Goal: Transaction & Acquisition: Purchase product/service

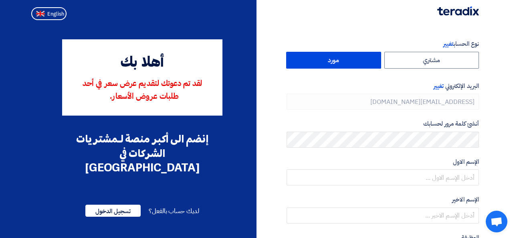
type input "[PHONE_NUMBER]"
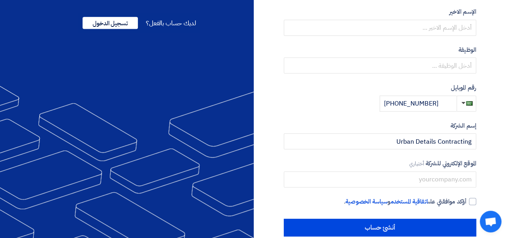
scroll to position [200, 0]
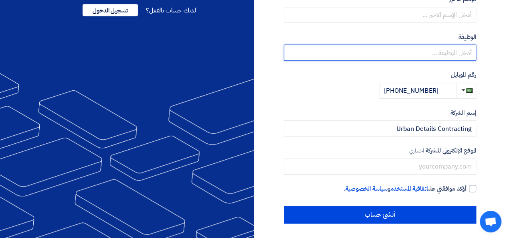
click at [446, 56] on input "text" at bounding box center [380, 52] width 192 height 16
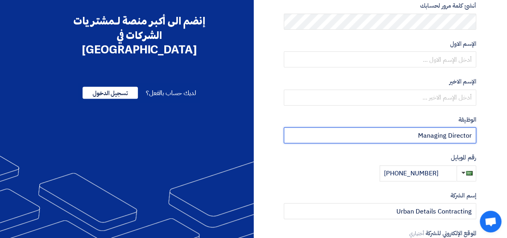
scroll to position [80, 0]
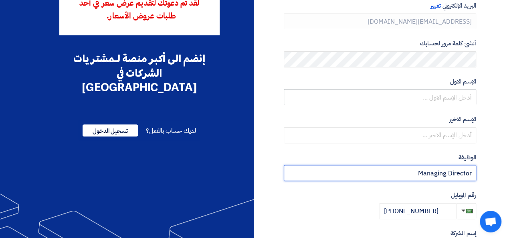
type input "Managing Director"
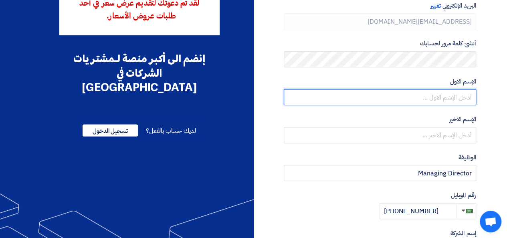
click at [460, 101] on input "text" at bounding box center [380, 97] width 192 height 16
type input "Faisal"
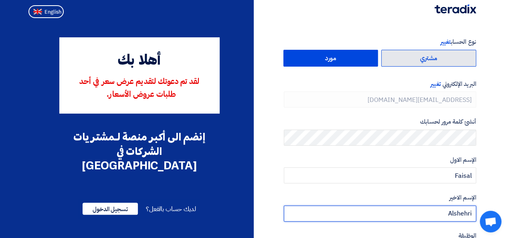
scroll to position [0, 0]
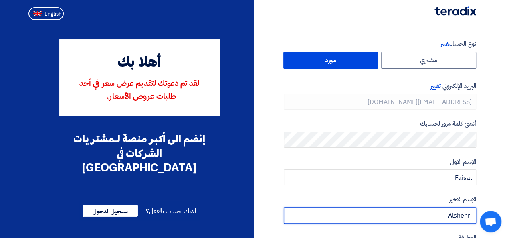
type input "Alshehri"
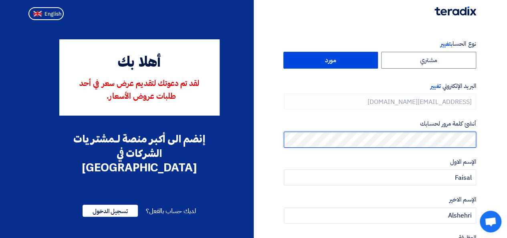
scroll to position [40, 0]
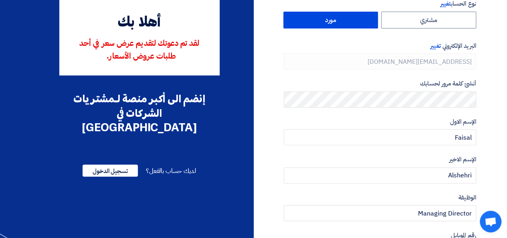
click at [330, 23] on label "مورد" at bounding box center [330, 20] width 95 height 17
click at [330, 23] on input "مورد" at bounding box center [331, 20] width 94 height 16
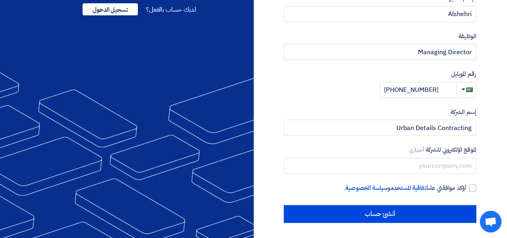
scroll to position [202, 0]
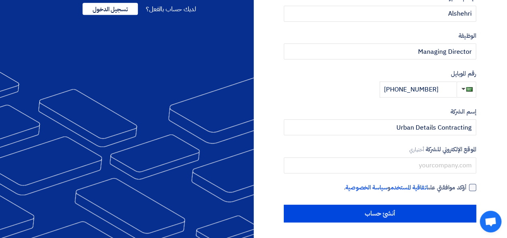
click at [472, 187] on div at bounding box center [472, 187] width 7 height 7
click at [466, 187] on input "أؤكد موافقتي على اتفاقية المستخدم و سياسة الخصوصية ." at bounding box center [370, 191] width 192 height 16
checkbox input "true"
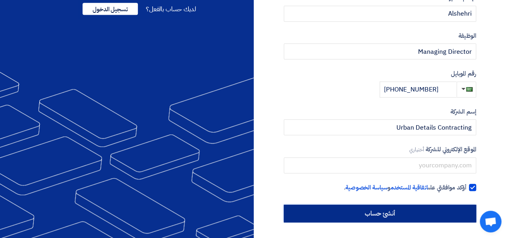
click at [385, 212] on input "أنشئ حساب" at bounding box center [380, 213] width 192 height 18
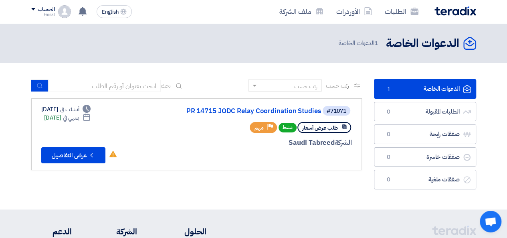
scroll to position [40, 0]
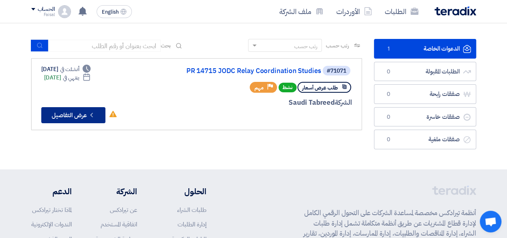
click at [89, 113] on icon "Check details" at bounding box center [92, 115] width 8 height 8
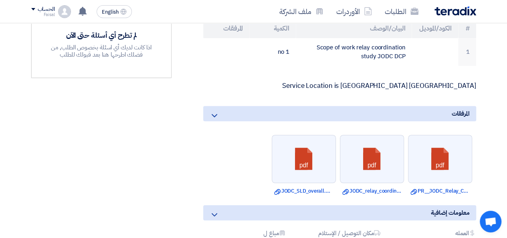
scroll to position [280, 0]
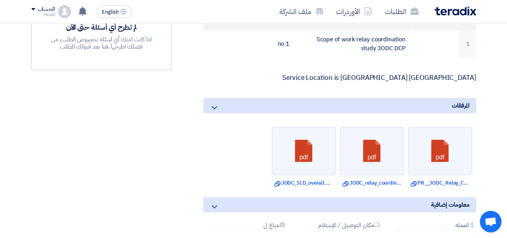
click at [214, 105] on icon at bounding box center [215, 108] width 10 height 10
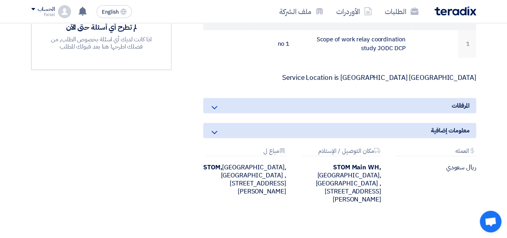
click at [214, 105] on icon at bounding box center [215, 108] width 10 height 10
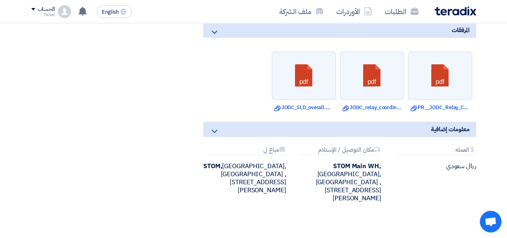
scroll to position [361, 0]
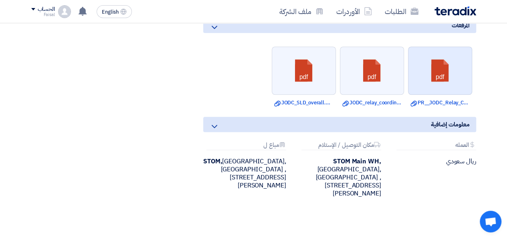
click at [442, 72] on link at bounding box center [440, 71] width 64 height 48
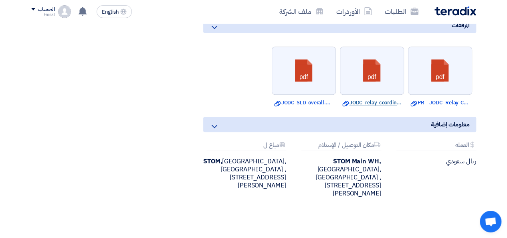
click at [381, 99] on link "Download file JODC_relay_coordination_studies__SOW.pdf" at bounding box center [371, 103] width 59 height 8
click at [311, 99] on link "Download file JODC_SLD_overall.pdf" at bounding box center [303, 103] width 59 height 8
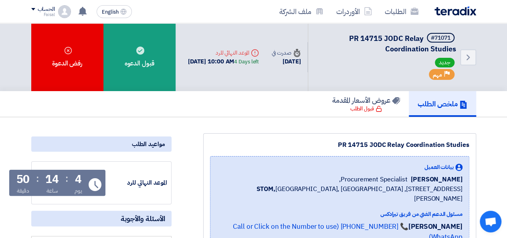
scroll to position [0, 0]
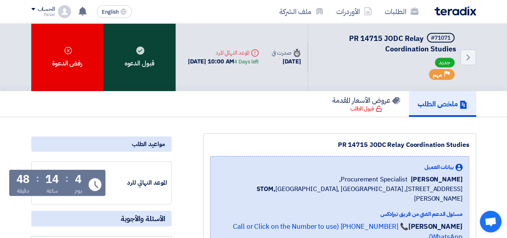
click at [146, 47] on div "قبول الدعوه" at bounding box center [139, 57] width 72 height 68
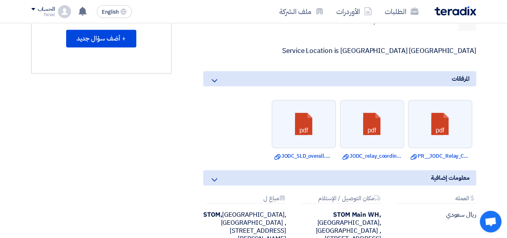
scroll to position [321, 0]
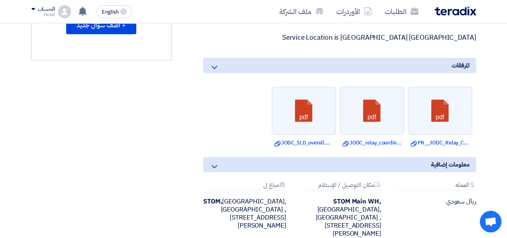
click at [223, 161] on div "معلومات إضافية" at bounding box center [339, 164] width 273 height 15
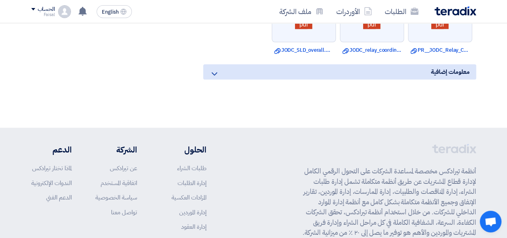
scroll to position [401, 0]
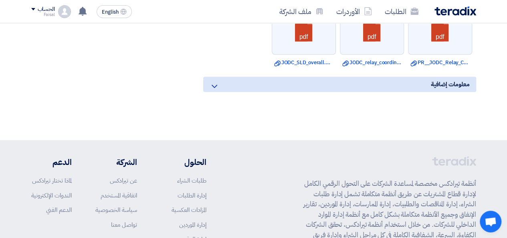
click at [232, 85] on div "معلومات إضافية" at bounding box center [339, 84] width 273 height 15
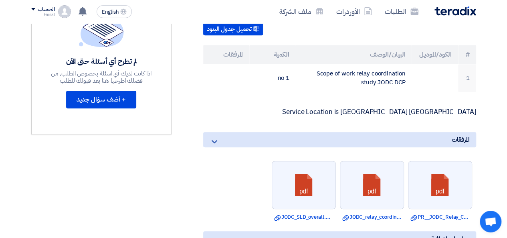
scroll to position [240, 0]
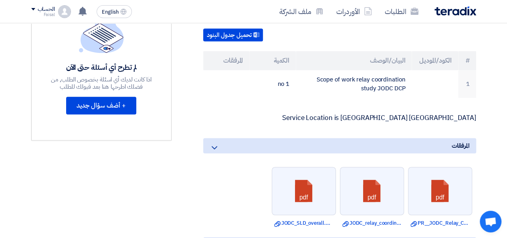
click at [240, 145] on div "المرفقات" at bounding box center [339, 145] width 273 height 15
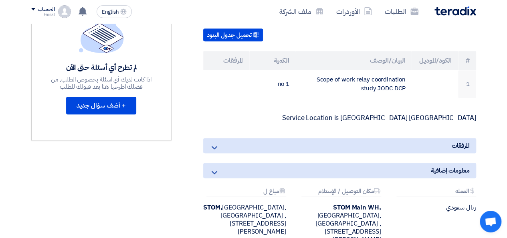
click at [240, 145] on div "المرفقات" at bounding box center [339, 145] width 273 height 15
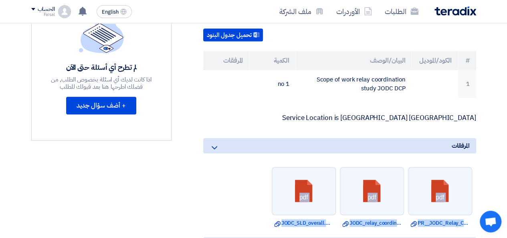
click at [240, 147] on div "المرفقات" at bounding box center [339, 145] width 273 height 15
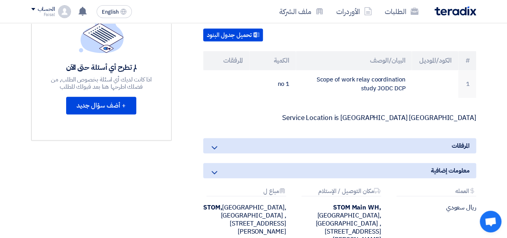
click at [240, 146] on div "المرفقات" at bounding box center [339, 145] width 273 height 15
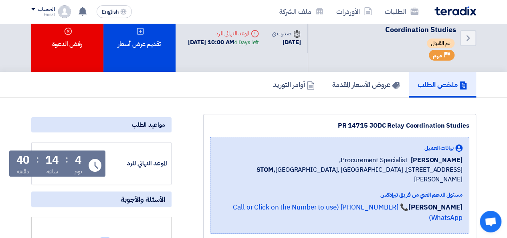
scroll to position [0, 0]
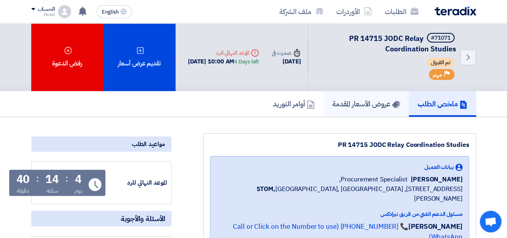
click at [361, 103] on h5 "عروض الأسعار المقدمة" at bounding box center [366, 103] width 68 height 9
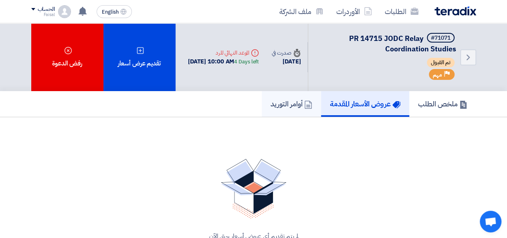
click at [278, 107] on h5 "أوامر التوريد" at bounding box center [291, 103] width 42 height 9
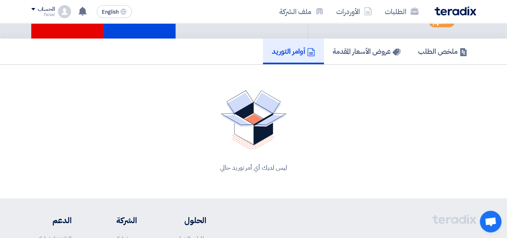
scroll to position [40, 0]
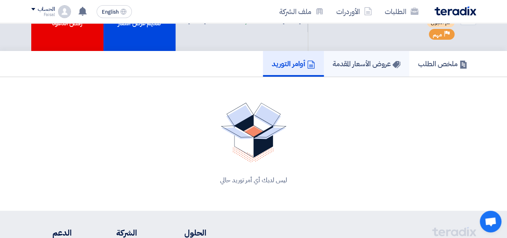
click at [361, 67] on h5 "عروض الأسعار المقدمة" at bounding box center [367, 63] width 68 height 9
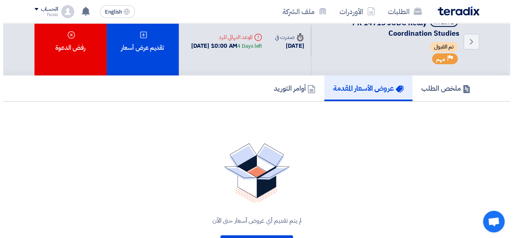
scroll to position [80, 0]
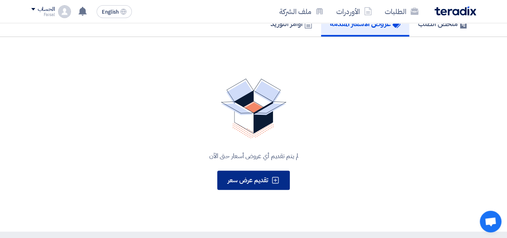
click at [250, 182] on span "تقديم عرض سعر" at bounding box center [248, 180] width 40 height 10
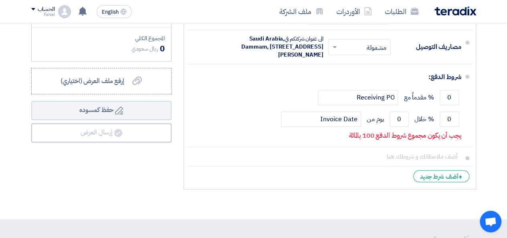
scroll to position [321, 0]
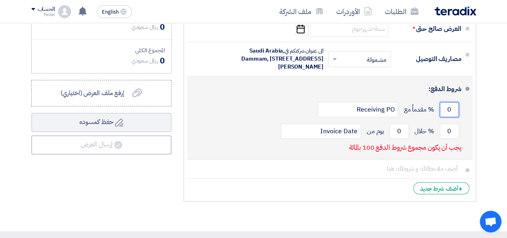
click at [446, 117] on input "0" at bounding box center [449, 109] width 19 height 15
type input "50"
click at [297, 99] on div "شروط الدفع:" at bounding box center [330, 88] width 261 height 19
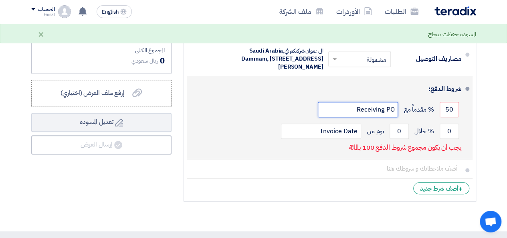
click at [381, 117] on input "Receiving PO" at bounding box center [358, 109] width 80 height 15
click at [363, 99] on div "شروط الدفع:" at bounding box center [330, 88] width 261 height 19
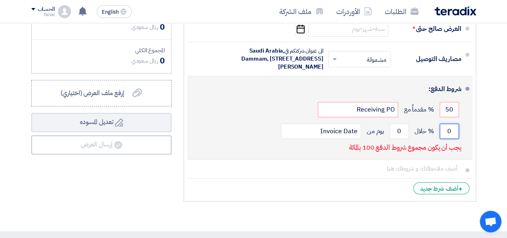
click at [447, 139] on input "0" at bounding box center [449, 130] width 19 height 15
click at [446, 139] on input "0" at bounding box center [449, 130] width 19 height 15
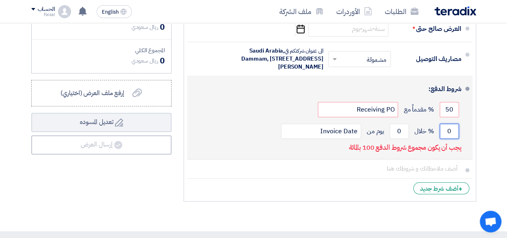
click at [446, 139] on input "0" at bounding box center [449, 130] width 19 height 15
drag, startPoint x: 454, startPoint y: 145, endPoint x: 446, endPoint y: 145, distance: 7.2
click at [446, 139] on input "0" at bounding box center [449, 130] width 19 height 15
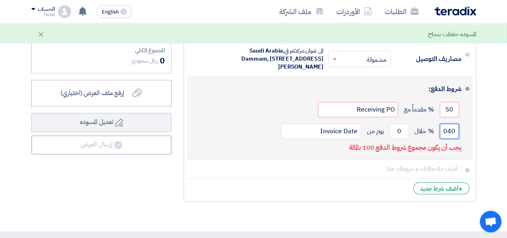
click at [449, 139] on input "040" at bounding box center [449, 130] width 19 height 15
click at [448, 139] on input "040" at bounding box center [449, 130] width 19 height 15
click at [447, 139] on input "040" at bounding box center [449, 130] width 19 height 15
click at [448, 139] on input "040" at bounding box center [449, 130] width 19 height 15
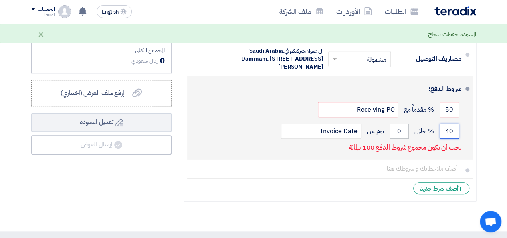
type input "40"
click at [399, 139] on input "0" at bounding box center [398, 130] width 19 height 15
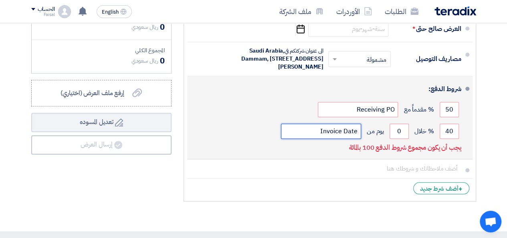
click at [345, 139] on input "Invoice Date" at bounding box center [321, 130] width 80 height 15
click at [401, 139] on input "0" at bounding box center [398, 130] width 19 height 15
type input "1"
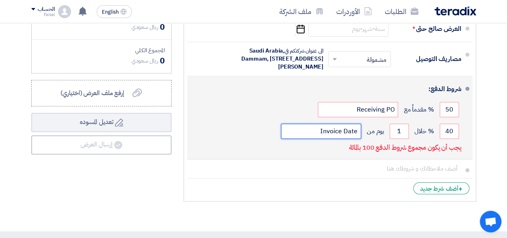
click at [319, 139] on input "Invoice Date" at bounding box center [321, 130] width 80 height 15
paste input "upon the delivery of the study"
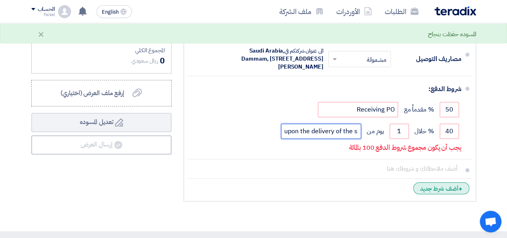
type input "upon the delivery of the study"
click at [449, 194] on div "+ أضف شرط جديد" at bounding box center [441, 188] width 56 height 12
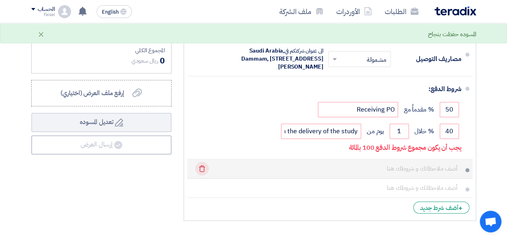
click at [204, 175] on icon "Delete" at bounding box center [202, 168] width 14 height 14
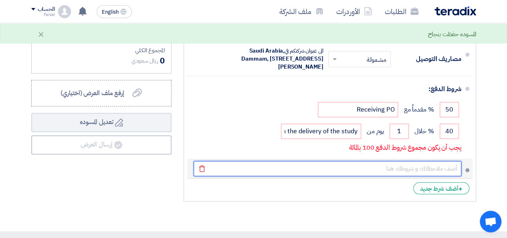
click at [444, 176] on input "text" at bounding box center [328, 168] width 268 height 15
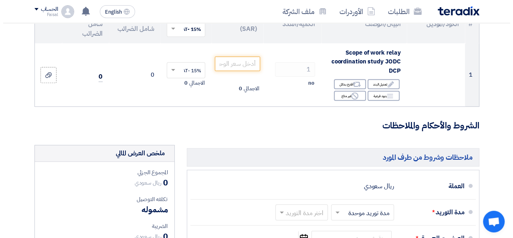
scroll to position [80, 0]
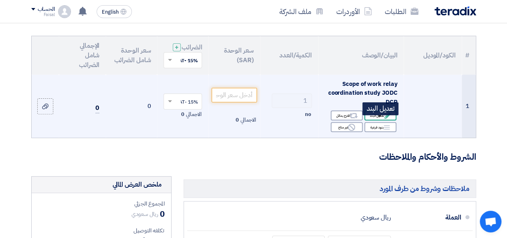
click at [388, 119] on icon "Edit" at bounding box center [387, 115] width 7 height 7
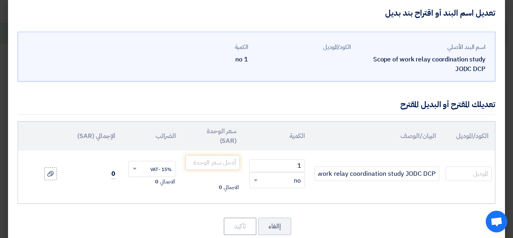
scroll to position [0, 0]
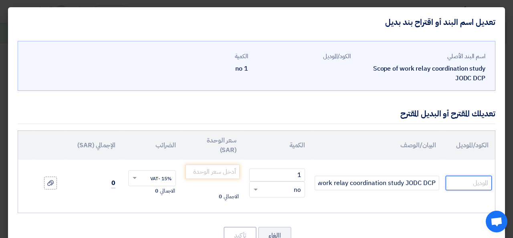
click at [472, 182] on input "text" at bounding box center [469, 182] width 46 height 14
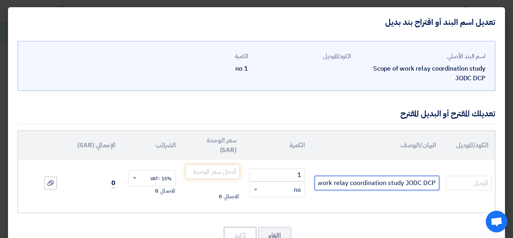
click at [405, 182] on input "Scope of work relay coordination study JODC DCP" at bounding box center [377, 182] width 125 height 14
click at [400, 181] on input "Scope of work relay coordination study JODC DCP" at bounding box center [377, 182] width 125 height 14
paste input "ENGINEERING STUDY (OUTPUTS IN PDF AND EXCEL) SYSTEM CONSISTS OF: • 8 MRMU • 8 M…"
type input "ENGINEERING STUDY (OUTPUTS IN PDF AND EXCEL) SYSTEM CONSISTS OF: • 8 MRMU • 8 M…"
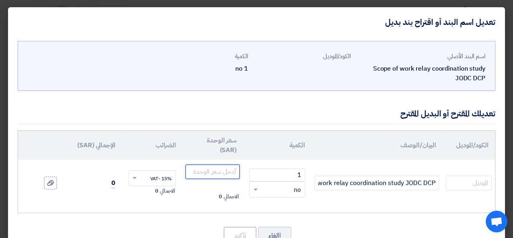
click at [213, 173] on input "number" at bounding box center [213, 171] width 54 height 14
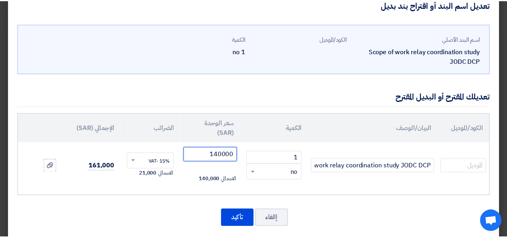
scroll to position [26, 0]
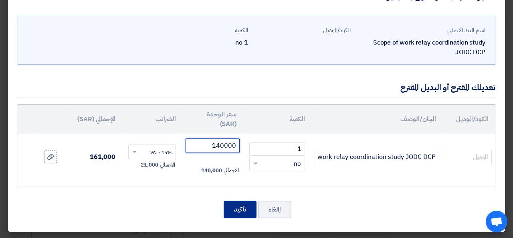
type input "140000"
click at [242, 208] on button "تأكيد" at bounding box center [240, 209] width 33 height 18
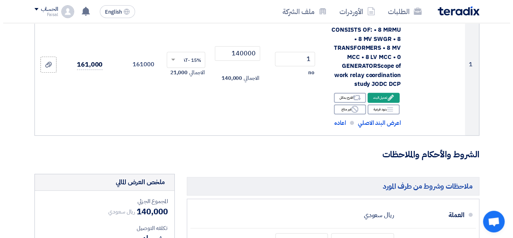
scroll to position [200, 0]
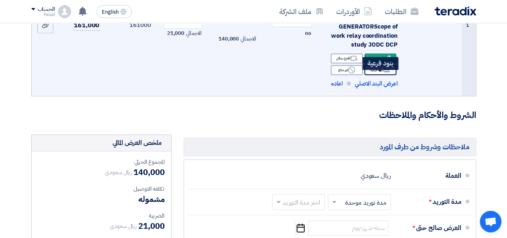
click at [382, 75] on div "Breakdown بنود فرعية" at bounding box center [380, 70] width 32 height 10
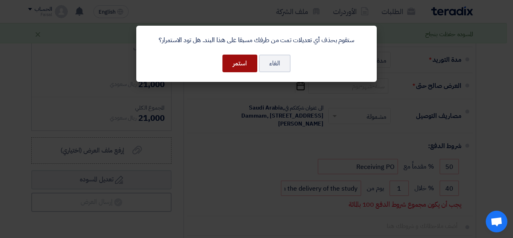
click at [243, 65] on button "استمر" at bounding box center [239, 63] width 35 height 18
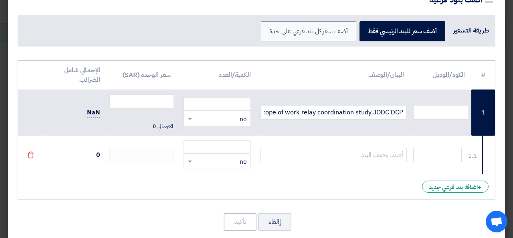
scroll to position [38, 0]
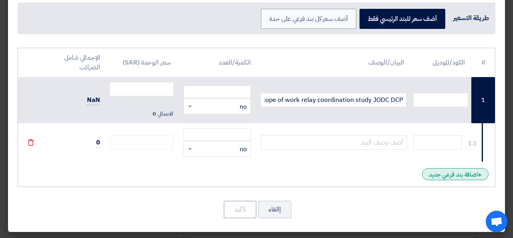
click at [454, 174] on div "+ اضافة بند فرعي جديد" at bounding box center [455, 174] width 67 height 12
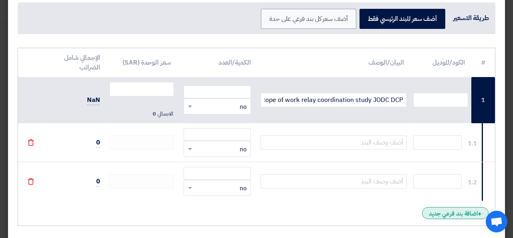
click at [460, 211] on div "+ اضافة بند فرعي جديد" at bounding box center [455, 213] width 67 height 12
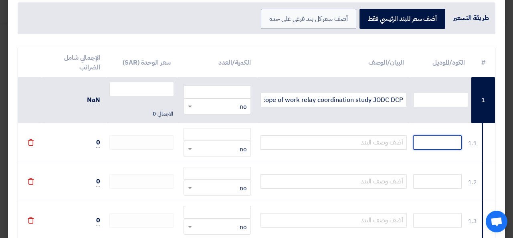
click at [428, 147] on input "text" at bounding box center [437, 142] width 48 height 14
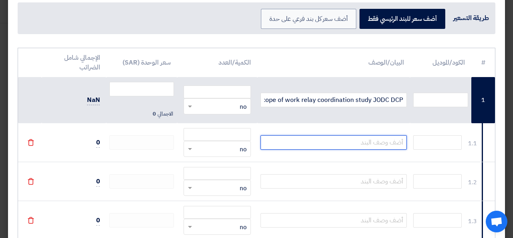
click at [366, 136] on input "text" at bounding box center [333, 142] width 147 height 14
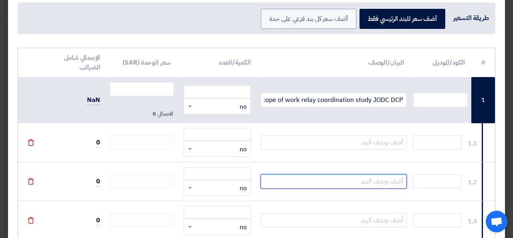
click at [386, 182] on input "text" at bounding box center [333, 181] width 147 height 14
paste input "SITE DATA COLLECTION (DAILY RATE)"
type input "SITE DATA COLLECTION (DAILY RATE)"
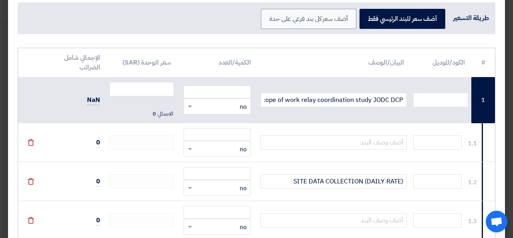
click at [223, 186] on div "RFQ_STEP1.ITEMS.2.TYPE_PLACEHOLDER × no" at bounding box center [222, 187] width 56 height 9
click at [225, 189] on div "RFQ_STEP1.ITEMS.2.TYPE_PLACEHOLDER × no" at bounding box center [222, 187] width 56 height 9
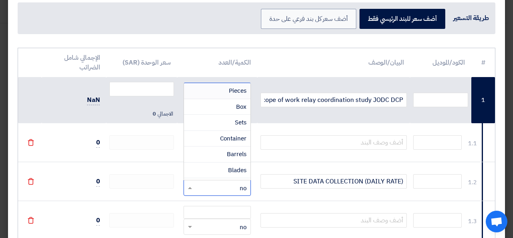
click at [220, 185] on div "RFQ_STEP1.ITEMS.2.TYPE_PLACEHOLDER × no" at bounding box center [222, 187] width 56 height 9
click at [243, 125] on span "Day" at bounding box center [241, 129] width 10 height 9
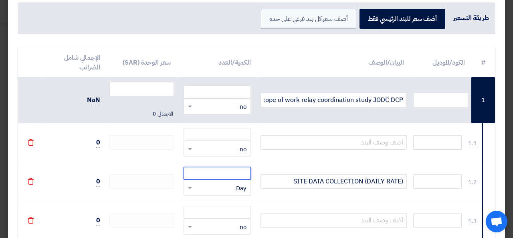
click at [247, 175] on input "number" at bounding box center [217, 173] width 67 height 13
click at [217, 175] on input "number" at bounding box center [217, 173] width 67 height 13
click at [217, 175] on input "1" at bounding box center [217, 173] width 67 height 13
type input "1"
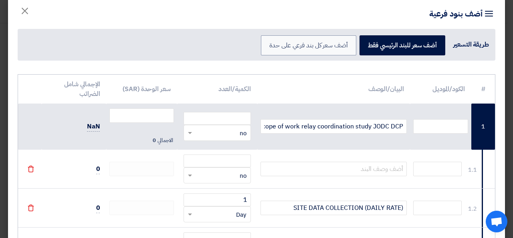
scroll to position [0, 0]
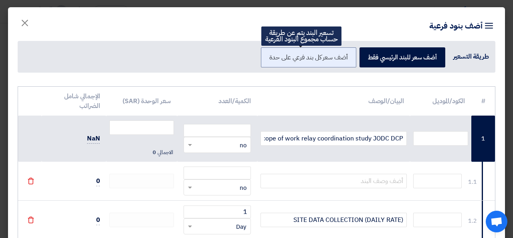
click at [329, 59] on label "أضف سعر كل بند فرعي على حدة" at bounding box center [308, 57] width 95 height 20
click at [343, 59] on input "أضف سعر كل بند فرعي على حدة" at bounding box center [345, 56] width 5 height 5
radio input "true"
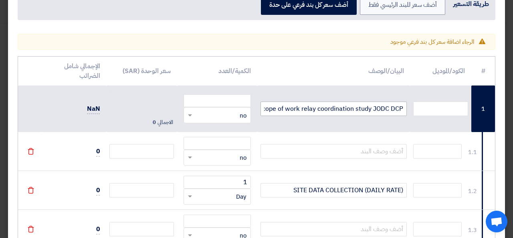
scroll to position [40, 0]
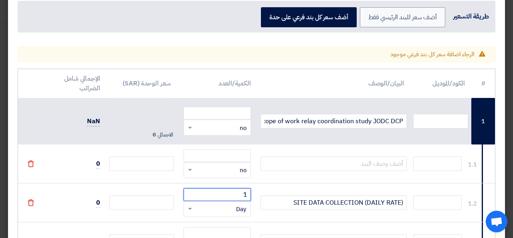
click at [244, 190] on input "1" at bounding box center [217, 194] width 67 height 13
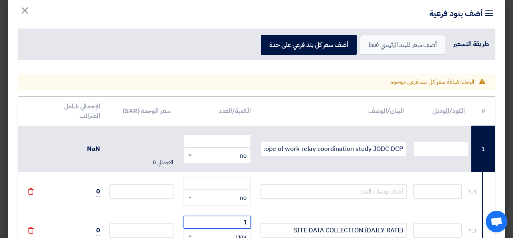
scroll to position [0, 0]
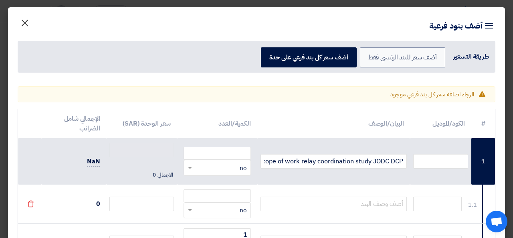
click at [30, 22] on span "×" at bounding box center [25, 22] width 10 height 24
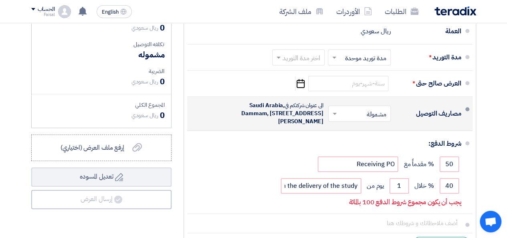
scroll to position [263, 0]
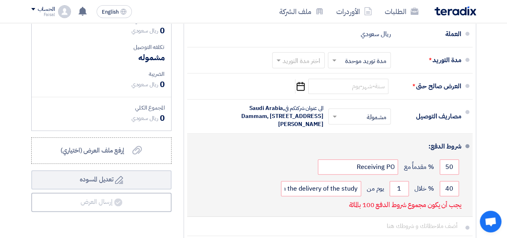
click at [333, 156] on div "شروط الدفع:" at bounding box center [330, 146] width 261 height 19
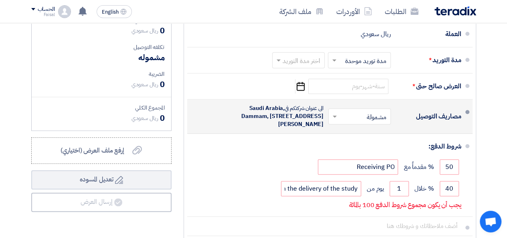
click at [346, 123] on input "text" at bounding box center [358, 117] width 58 height 12
click at [347, 123] on input "text" at bounding box center [358, 117] width 58 height 12
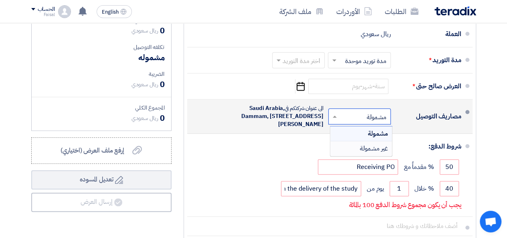
click at [375, 153] on span "غير مشمولة" at bounding box center [374, 148] width 28 height 10
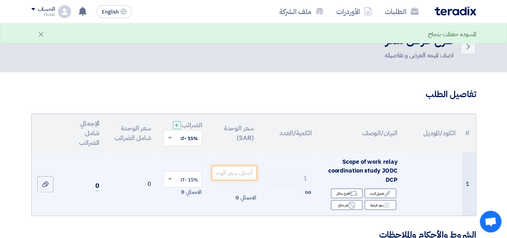
scroll to position [40, 0]
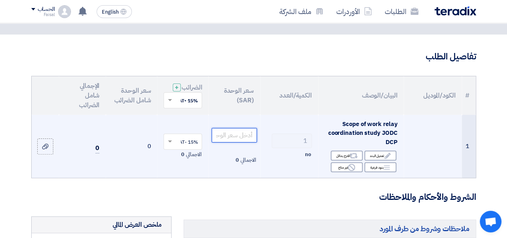
click at [239, 142] on input "number" at bounding box center [234, 135] width 45 height 14
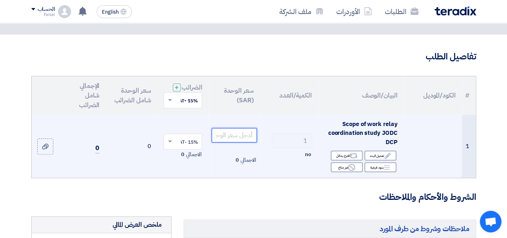
click at [241, 142] on input "number" at bounding box center [234, 135] width 45 height 14
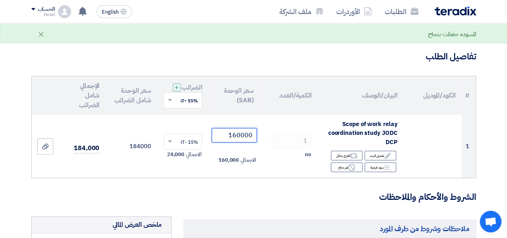
type input "160000"
click at [238, 203] on h3 "الشروط والأحكام والملاحظات" at bounding box center [253, 197] width 445 height 12
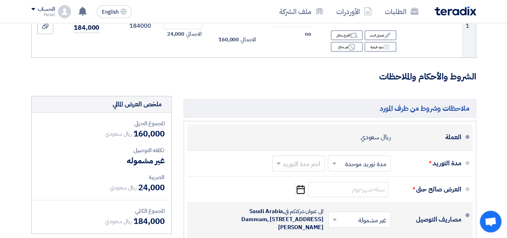
scroll to position [200, 0]
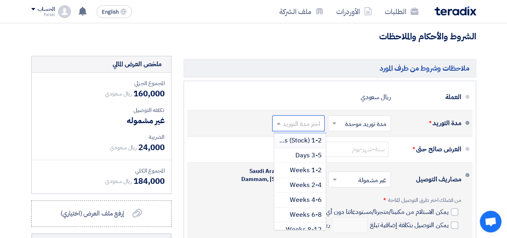
click at [312, 129] on input "text" at bounding box center [296, 124] width 48 height 12
click at [298, 218] on span "6-8 Weeks" at bounding box center [306, 215] width 32 height 10
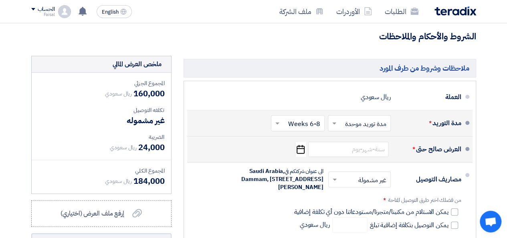
click at [301, 153] on icon "Pick a date" at bounding box center [300, 149] width 11 height 14
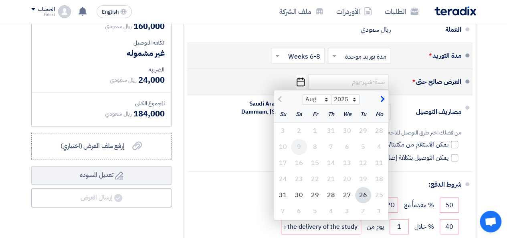
scroll to position [280, 0]
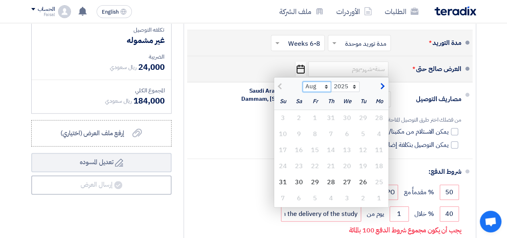
click at [315, 89] on select "Aug Sep Oct Nov Dec" at bounding box center [317, 86] width 28 height 10
select select "9"
click at [303, 87] on select "Aug Sep Oct Nov Dec" at bounding box center [317, 86] width 28 height 10
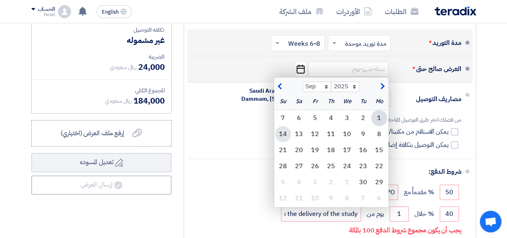
click at [289, 137] on div "14" at bounding box center [283, 134] width 16 height 16
type input "[DATE]"
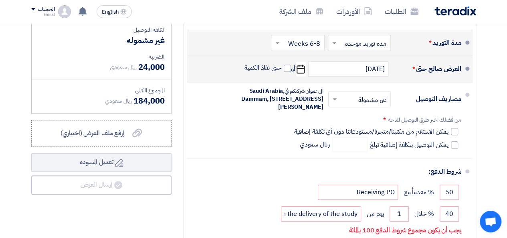
click at [347, 103] on div at bounding box center [360, 99] width 62 height 12
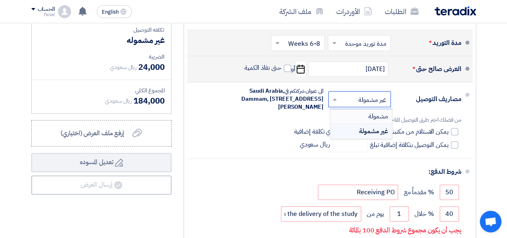
click at [377, 121] on span "مشمولة" at bounding box center [378, 116] width 20 height 10
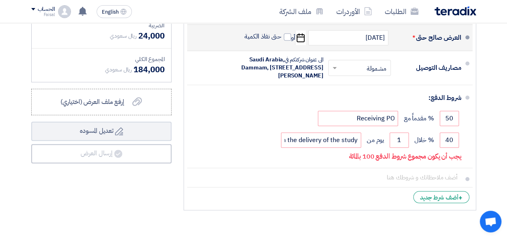
scroll to position [361, 0]
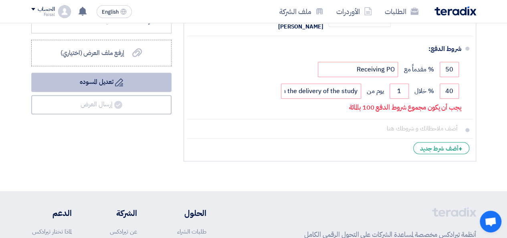
click at [103, 91] on button "Draft تعديل المسوده" at bounding box center [101, 82] width 140 height 19
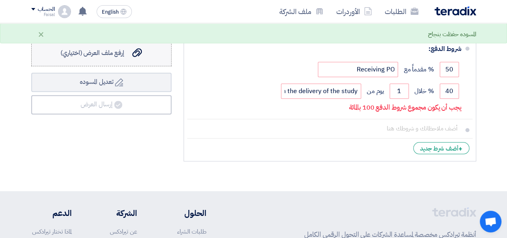
click at [122, 58] on span "إرفع ملف العرض (اختياري)" at bounding box center [93, 53] width 64 height 10
click at [0, 0] on input "إرفع ملف العرض (اختياري) إرفع ملف العرض (اختياري)" at bounding box center [0, 0] width 0 height 0
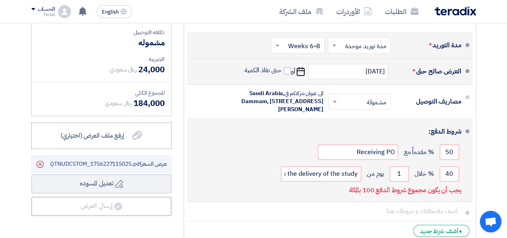
scroll to position [321, 0]
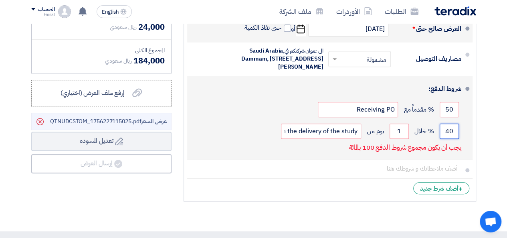
click at [450, 139] on input "40" at bounding box center [449, 130] width 19 height 15
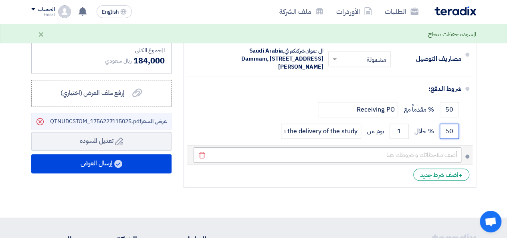
type input "50"
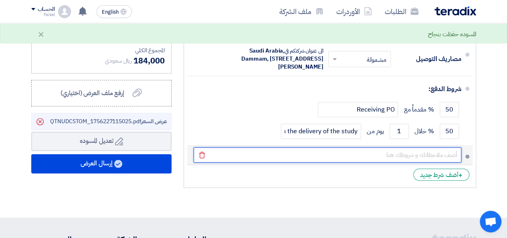
click at [403, 162] on input "text" at bounding box center [328, 154] width 268 height 15
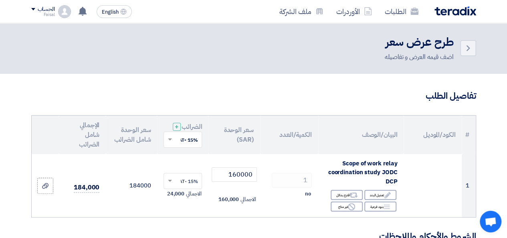
scroll to position [0, 0]
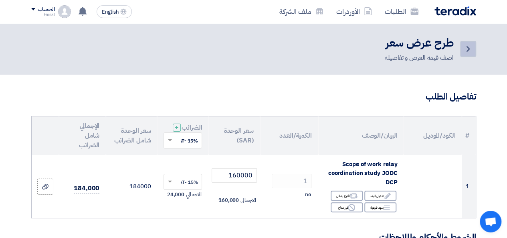
click at [462, 50] on link "Back" at bounding box center [468, 49] width 16 height 16
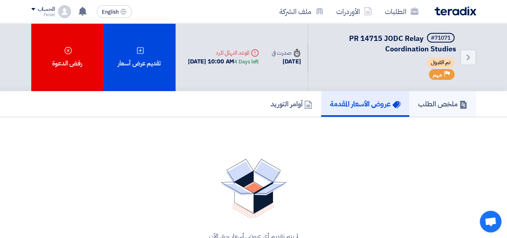
click at [434, 104] on h5 "ملخص الطلب" at bounding box center [442, 103] width 49 height 9
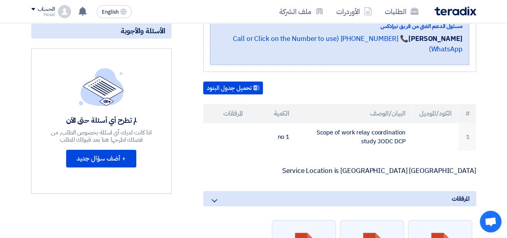
scroll to position [200, 0]
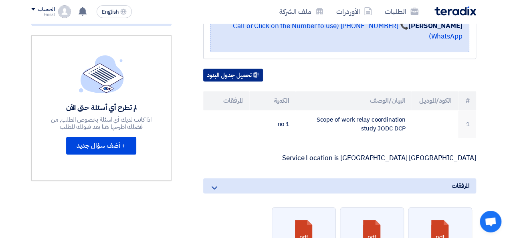
click at [241, 72] on button "تحميل جدول البنود" at bounding box center [233, 75] width 60 height 13
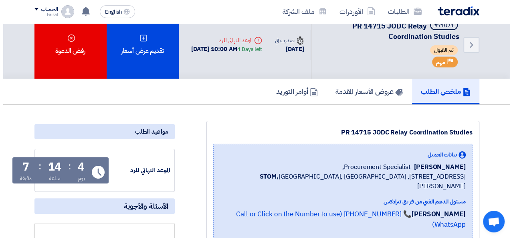
scroll to position [0, 0]
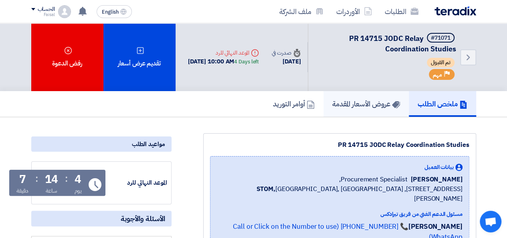
click at [367, 106] on h5 "عروض الأسعار المقدمة" at bounding box center [366, 103] width 68 height 9
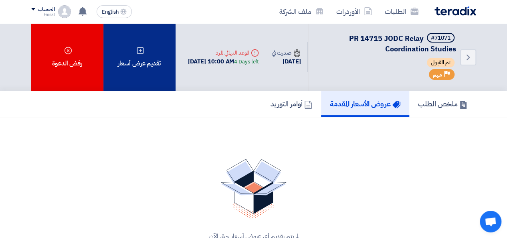
click at [147, 54] on div "تقديم عرض أسعار" at bounding box center [139, 57] width 72 height 68
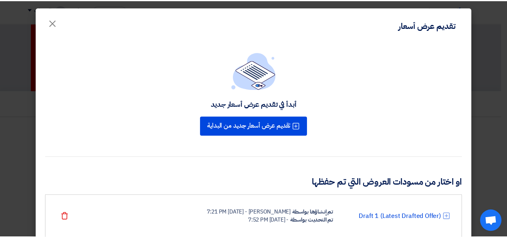
scroll to position [28, 0]
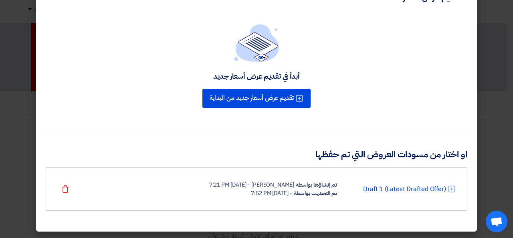
click at [311, 187] on div "تم إنشاؤها بواسطة" at bounding box center [316, 184] width 41 height 8
click at [451, 188] on icon at bounding box center [452, 189] width 8 height 8
click at [398, 190] on link "Draft 1 (Latest Drafted Offer)" at bounding box center [404, 189] width 83 height 10
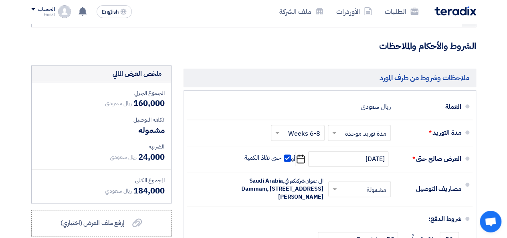
scroll to position [200, 0]
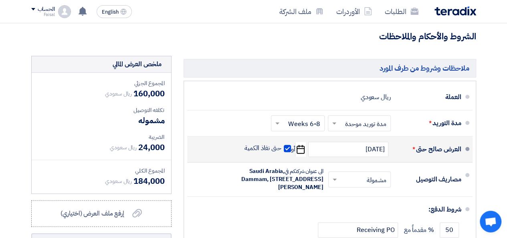
click at [287, 152] on span at bounding box center [287, 148] width 7 height 7
click at [281, 153] on input "حتى نفاذ الكمية" at bounding box center [262, 151] width 38 height 15
checkbox input "false"
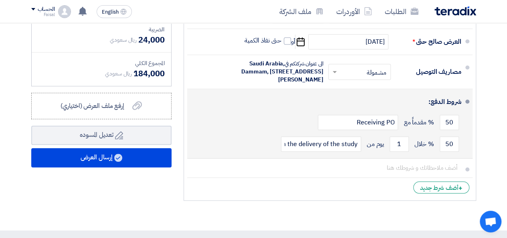
scroll to position [321, 0]
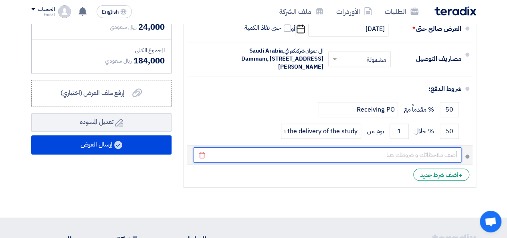
click at [410, 162] on input "text" at bounding box center [328, 154] width 268 height 15
type input "f"
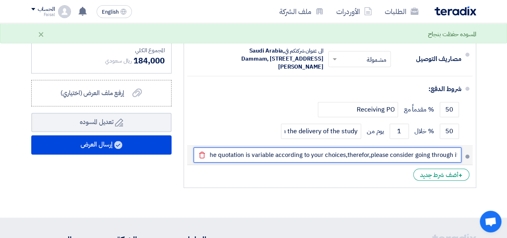
scroll to position [0, -5]
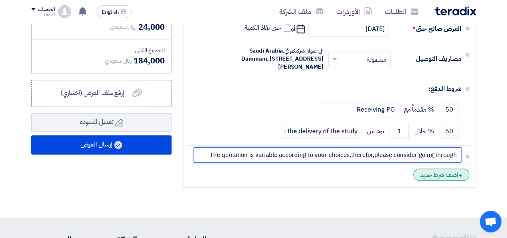
type input "The quotation is variable according to your choices,therefor,please consider go…"
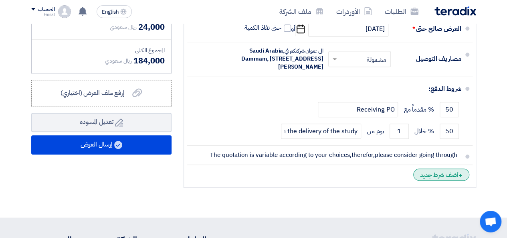
scroll to position [0, 0]
click at [448, 180] on div "+ أضف شرط جديد" at bounding box center [441, 174] width 56 height 12
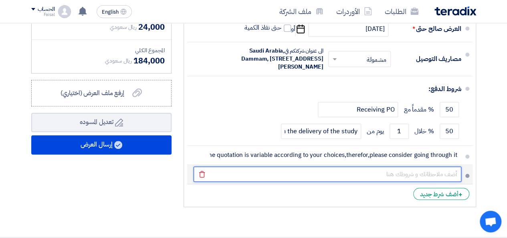
click at [375, 182] on input "text" at bounding box center [328, 173] width 268 height 15
type input "A"
click at [446, 182] on input "thre" at bounding box center [328, 173] width 268 height 15
click at [444, 182] on input "thre" at bounding box center [328, 173] width 268 height 15
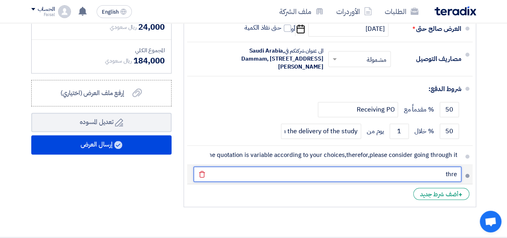
click at [444, 182] on input "thre" at bounding box center [328, 173] width 268 height 15
paste input "ENGINEERING STUDY (OUTPUTS IN PDF AND EXCEL) SYSTEM CONSISTS OF: • 8 MRMU • 8 M…"
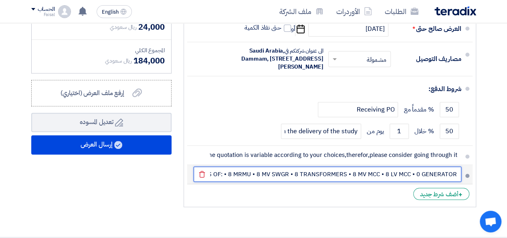
scroll to position [0, -192]
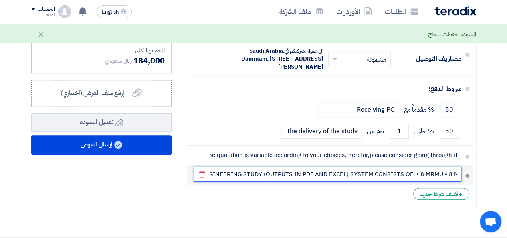
click at [31, 113] on button "Draft تعديل المسوده" at bounding box center [101, 122] width 140 height 19
click at [444, 182] on input "ENGINEERING STUDY (OUTPUTS IN PDF AND EXCEL) SYSTEM CONSISTS OF: • 8 MRMU • 8 M…" at bounding box center [328, 173] width 268 height 15
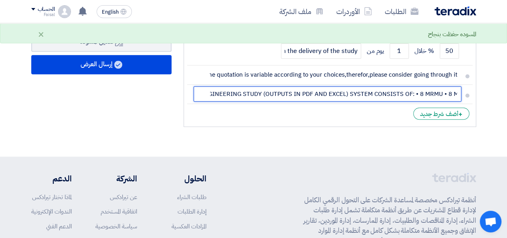
scroll to position [0, -3]
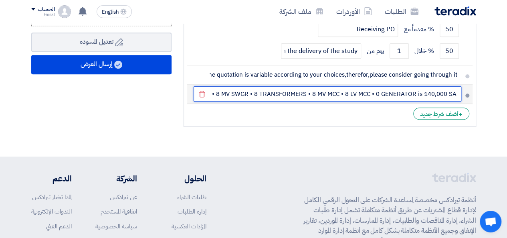
click at [419, 101] on input "ENGINEERING STUDY (OUTPUTS IN PDF AND EXCEL) SYSTEM CONSISTS OF: • 8 MRMU • 8 M…" at bounding box center [328, 93] width 268 height 15
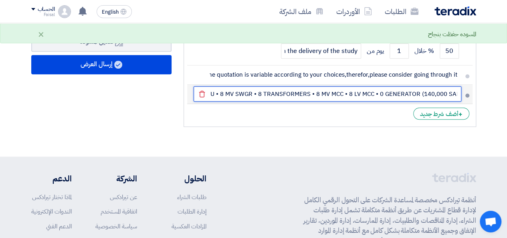
click at [448, 101] on input "ENGINEERING STUDY (OUTPUTS IN PDF AND EXCEL) SYSTEM CONSISTS OF: • 8 MRMU • 8 M…" at bounding box center [328, 93] width 268 height 15
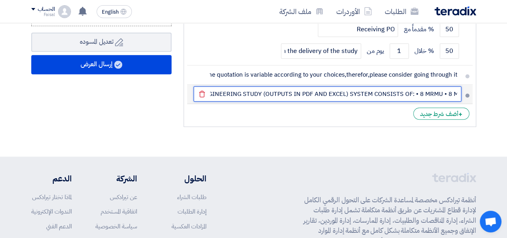
scroll to position [0, -2]
type input "ENGINEERING STUDY (OUTPUTS IN PDF AND EXCEL) SYSTEM CONSISTS OF: • 8 MRMU • 8 M…"
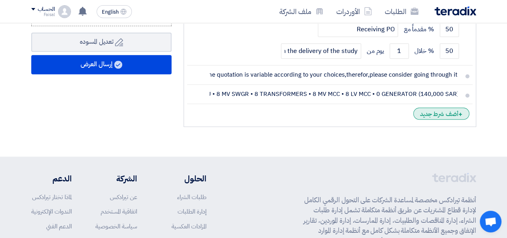
click at [444, 119] on div "+ أضف شرط جديد" at bounding box center [441, 113] width 56 height 12
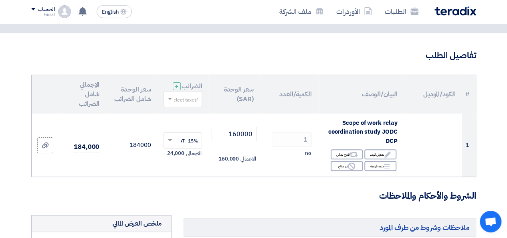
scroll to position [40, 0]
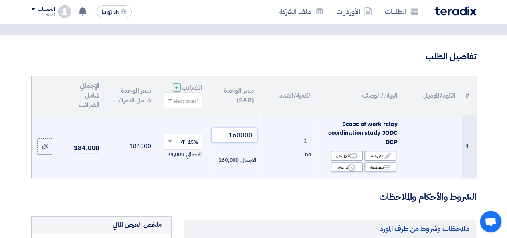
click at [234, 141] on input "160000" at bounding box center [234, 135] width 45 height 14
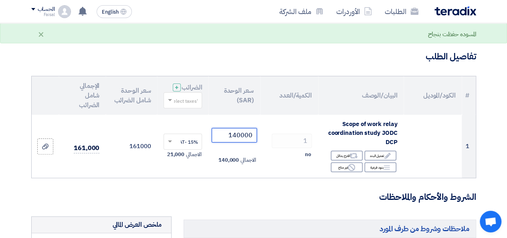
type input "140000"
click at [280, 197] on h3 "الشروط والأحكام والملاحظات" at bounding box center [253, 197] width 445 height 12
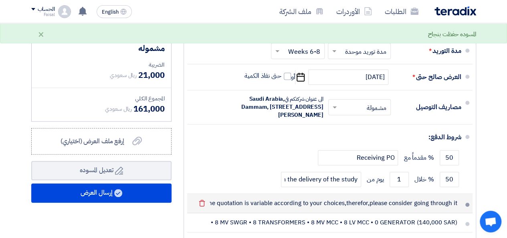
scroll to position [361, 0]
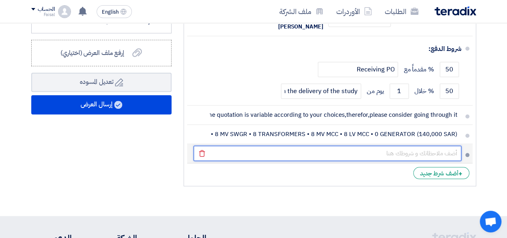
click at [387, 161] on input "text" at bounding box center [328, 152] width 268 height 15
paste input "SYSTEM CONSISTS OF: • 8 MRMU • 8 MV SWGR • 8 TRANSFORMERS • 8 MV MCC • 8 LV MCC…"
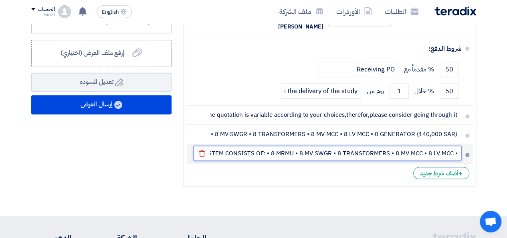
scroll to position [0, -87]
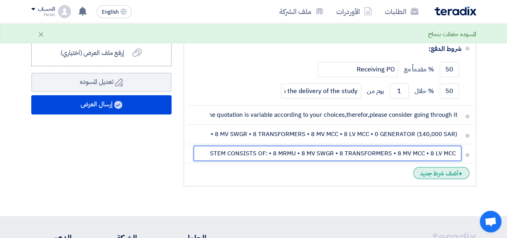
type input "SYSTEM CONSISTS OF: • 8 MRMU • 8 MV SWGR • 8 TRANSFORMERS • 8 MV MCC • 8 LV MCC…"
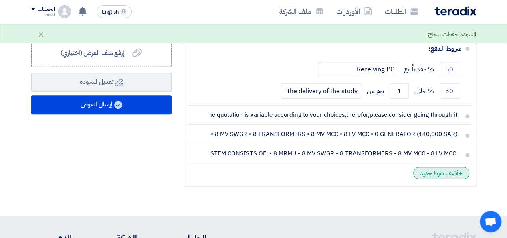
scroll to position [0, 0]
click at [442, 179] on div "+ أضف شرط جديد" at bounding box center [441, 173] width 56 height 12
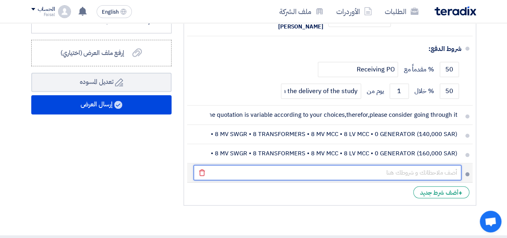
click at [340, 180] on input "text" at bounding box center [328, 172] width 268 height 15
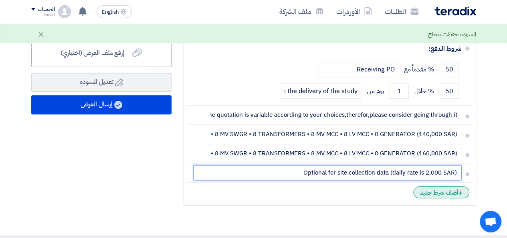
type input "Optional for site collection data (daily rate is 2,000 SAR)"
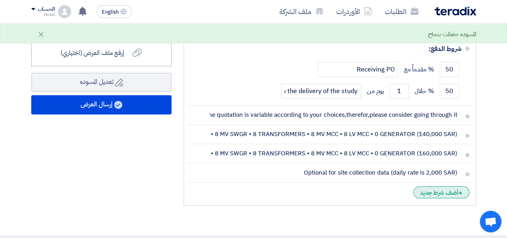
click at [448, 198] on div "+ أضف شرط جديد" at bounding box center [441, 192] width 56 height 12
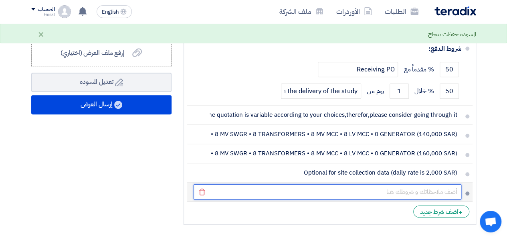
click at [341, 199] on input "text" at bounding box center [328, 191] width 268 height 15
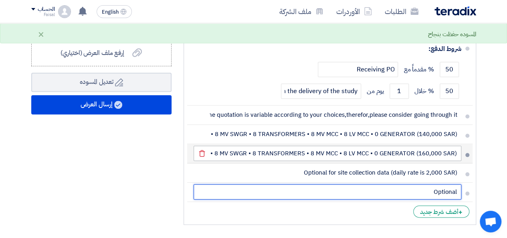
type input "Optional"
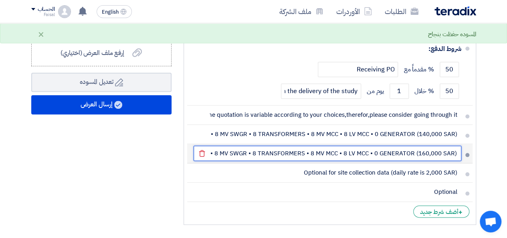
click at [379, 161] on input "SYSTEM CONSISTS OF: • 8 MRMU • 8 MV SWGR • 8 TRANSFORMERS • 8 MV MCC • 8 LV MCC…" at bounding box center [328, 152] width 268 height 15
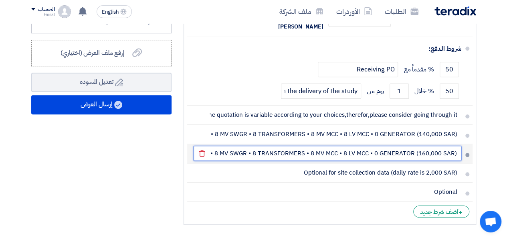
click at [294, 161] on input "SYSTEM CONSISTS OF: • 8 MRMU • 8 MV SWGR • 8 TRANSFORMERS • 8 MV MCC • 8 LV MCC…" at bounding box center [328, 152] width 268 height 15
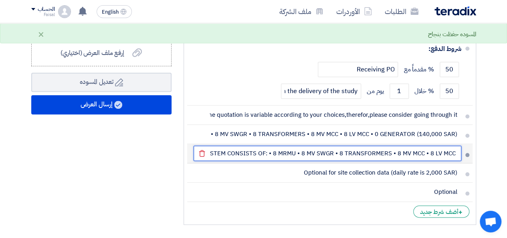
scroll to position [0, -2]
click at [453, 161] on input "SYSTEM CONSISTS OF: • 8 MRMU • 8 MV SWGR • 8 TRANSFORMERS • 8 MV MCC • 8 LV MCC…" at bounding box center [328, 152] width 268 height 15
click at [459, 161] on input "SYSTEM CONSISTS OF: • 8 MRMU • 8 MV SWGR • 8 TRANSFORMERS • 8 MV MCC • 8 LV MCC…" at bounding box center [328, 152] width 268 height 15
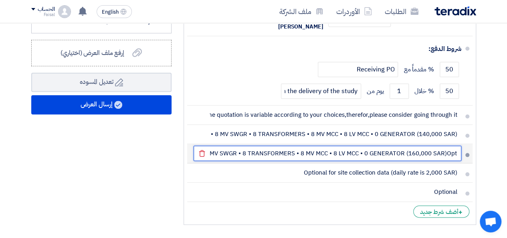
click at [457, 161] on input "SYSTEM CONSISTS OF: • 8 MRMU • 8 MV SWGR • 8 TRANSFORMERS • 8 MV MCC • 8 LV MCC…" at bounding box center [328, 152] width 268 height 15
click at [446, 161] on input "SYSTEM CONSISTS OF: • 8 MRMU • 8 MV SWGR • 8 TRANSFORMERS • 8 MV MCC • 8 LV MCC…" at bounding box center [328, 152] width 268 height 15
click at [448, 161] on input "SYSTEM CONSISTS OF: • 8 MRMU • 8 MV SWGR • 8 TRANSFORMERS • 8 MV MCC • 8 LV MCC…" at bounding box center [328, 152] width 268 height 15
click at [457, 161] on input "SYSTEM CONSISTS OF: • 8 MRMU • 8 MV SWGR • 8 TRANSFORMERS • 8 MV MCC • 8 LV MCC…" at bounding box center [328, 152] width 268 height 15
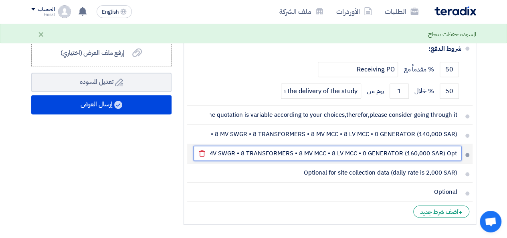
click at [444, 161] on input "ionalSYSTEM CONSISTS OF: • 8 MRMU • 8 MV SWGR • 8 TRANSFORMERS • 8 MV MCC • 8 L…" at bounding box center [328, 152] width 268 height 15
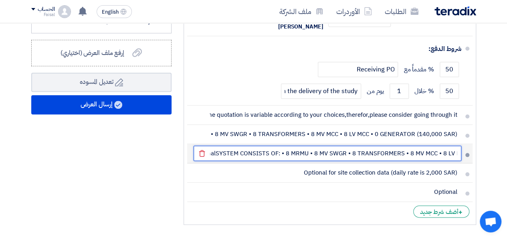
click at [222, 161] on input "ionalSYSTEM CONSISTS OF: • 8 MRMU • 8 MV SWGR • 8 TRANSFORMERS • 8 MV MCC • 8 L…" at bounding box center [328, 152] width 268 height 15
drag, startPoint x: 223, startPoint y: 165, endPoint x: 207, endPoint y: 166, distance: 16.1
click at [207, 163] on li "ionalSYSTEM CONSISTS OF: • 8 MRMU • 8 MV SWGR • 8 TRANSFORMERS • 8 MV MCC • 8 L…" at bounding box center [329, 153] width 285 height 19
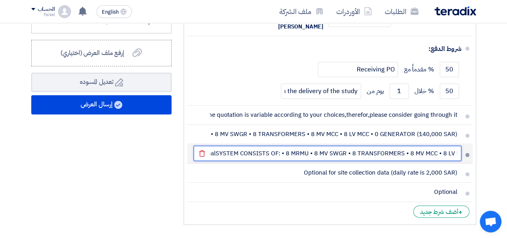
click at [213, 161] on input "ionalSYSTEM CONSISTS OF: • 8 MRMU • 8 MV SWGR • 8 TRANSFORMERS • 8 MV MCC • 8 L…" at bounding box center [328, 152] width 268 height 15
drag, startPoint x: 208, startPoint y: 166, endPoint x: 214, endPoint y: 171, distance: 7.7
click at [208, 163] on li "ionalSYSTEM CONSISTS OF: • 8 MRMU • 8 MV SWGR • 8 TRANSFORMERS • 8 MV MCC • 8 L…" at bounding box center [329, 153] width 285 height 19
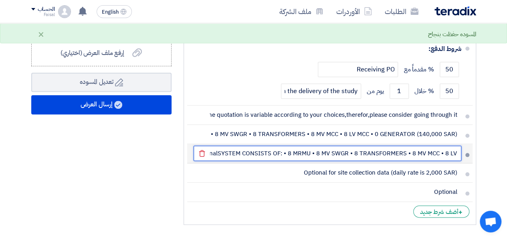
scroll to position [0, -109]
click at [347, 161] on input "ionalSYSTEM CONSISTS OF: • 8 MRMU • 8 MV SWGR • 8 TRANSFORMERS • 8 MV MCC • 8 L…" at bounding box center [328, 152] width 268 height 15
click at [457, 161] on input "ionalSYSTEM CONSISTS OF: • 8 MRMU • 8 MV SWGR • 8 TRANSFORMERS • 8 MV MCC • 8 L…" at bounding box center [328, 152] width 268 height 15
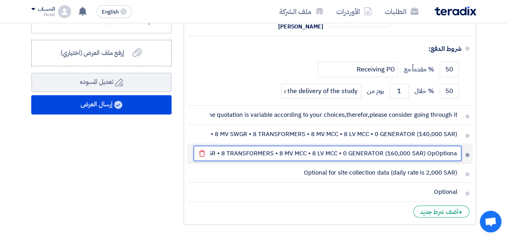
scroll to position [0, 0]
drag, startPoint x: 457, startPoint y: 167, endPoint x: 438, endPoint y: 167, distance: 18.4
click at [438, 161] on input "ionalSYSTEM CONSISTS OF: • 8 MRMU • 8 MV SWGR • 8 TRANSFORMERS • 8 MV MCC • 8 L…" at bounding box center [328, 152] width 268 height 15
drag, startPoint x: 427, startPoint y: 166, endPoint x: 460, endPoint y: 166, distance: 33.3
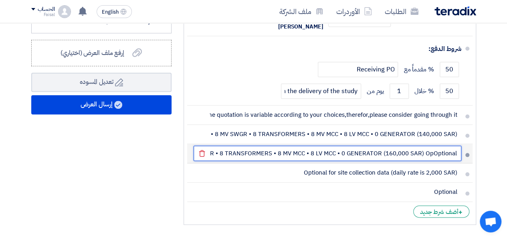
click at [460, 161] on input "ionalSYSTEM CONSISTS OF: • 8 MRMU • 8 MV SWGR • 8 TRANSFORMERS • 8 MV MCC • 8 L…" at bounding box center [328, 152] width 268 height 15
click at [457, 161] on input "ionalSYSTEM CONSISTS OF: • 8 MRMU • 8 MV SWGR • 8 TRANSFORMERS • 8 MV MCC • 8 L…" at bounding box center [328, 152] width 268 height 15
drag, startPoint x: 458, startPoint y: 165, endPoint x: 453, endPoint y: 166, distance: 5.3
click at [453, 161] on input "ionalSYSTEM CONSISTS OF: • 8 MRMU • 8 MV SWGR • 8 TRANSFORMERS • 8 MV MCC • 8 L…" at bounding box center [328, 152] width 268 height 15
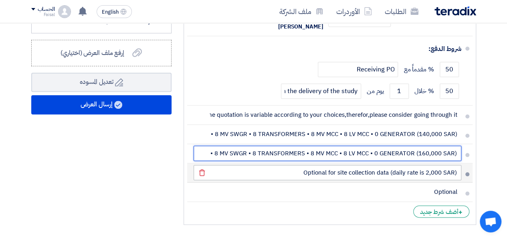
scroll to position [0, -100]
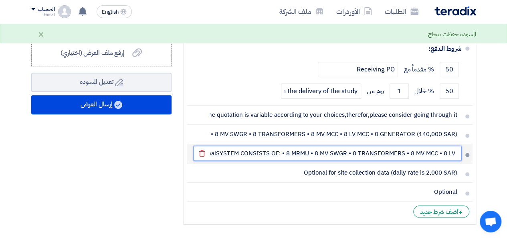
drag, startPoint x: 221, startPoint y: 166, endPoint x: 216, endPoint y: 167, distance: 5.6
click at [216, 161] on input "ionalSYSTEM CONSISTS OF: • 8 MRMU • 8 MV SWGR • 8 TRANSFORMERS • 8 MV MCC • 8 L…" at bounding box center [328, 152] width 268 height 15
drag, startPoint x: 222, startPoint y: 165, endPoint x: 205, endPoint y: 165, distance: 17.6
click at [205, 163] on li "ionalSYSTEM CONSISTS OF: • 8 MRMU • 8 MV SWGR • 8 TRANSFORMERS • 8 MV MCC • 8 L…" at bounding box center [329, 153] width 285 height 19
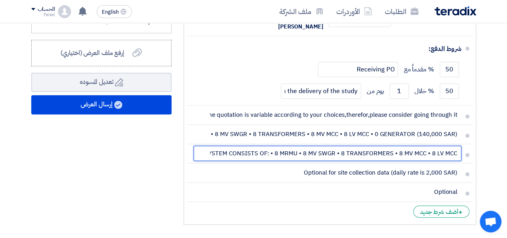
type input "SYSTEM CONSISTS OF: • 8 MRMU • 8 MV SWGR • 8 TRANSFORMERS • 8 MV MCC • 8 LV MCC…"
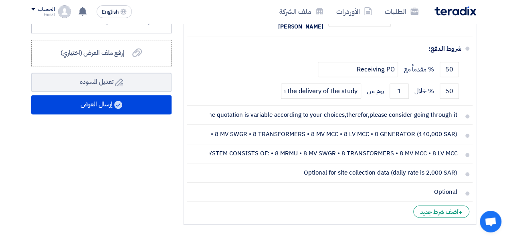
scroll to position [0, 0]
click at [169, 168] on div "ملخص [PERSON_NAME] المجموع الجزئي ريال سعودي 140,000 تكلفه التوصيل" at bounding box center [101, 61] width 152 height 333
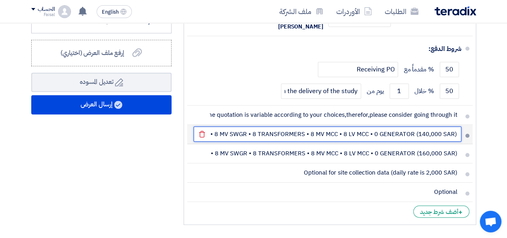
click at [258, 141] on input "ENGINEERING STUDY (OUTPUTS IN PDF AND EXCEL) SYSTEM CONSISTS OF: • 8 MRMU • 8 M…" at bounding box center [328, 133] width 268 height 15
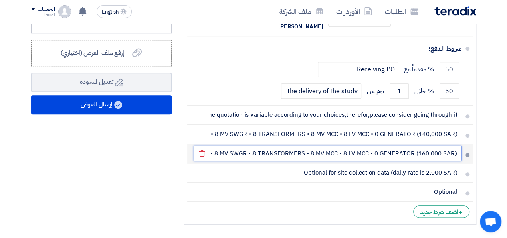
click at [238, 161] on input "SYSTEM CONSISTS OF: • 8 MRMU • 8 MV SWGR • 8 TRANSFORMERS • 8 MV MCC • 8 LV MCC…" at bounding box center [328, 152] width 268 height 15
click at [248, 161] on input "SYSTEM CONSISTS OF: • 8 MRMU • 8 MV SWGR • 8 TRANSFORMERS • 8 MV MCC • 8 LV MCC…" at bounding box center [328, 152] width 268 height 15
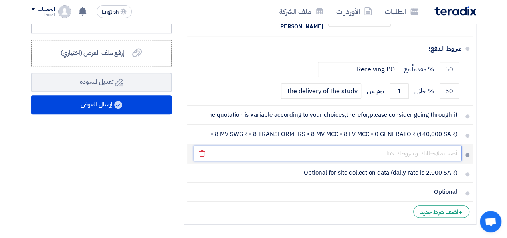
click at [248, 161] on input "text" at bounding box center [328, 152] width 268 height 15
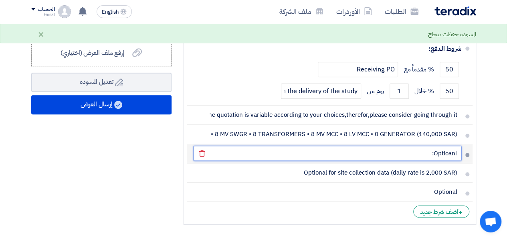
paste input "SYSTEM CONSISTS OF: • 8 MRMU • 8 MV SWGR • 8 TRANSFORMERS • 8 MV MCC • 8 LV MCC…"
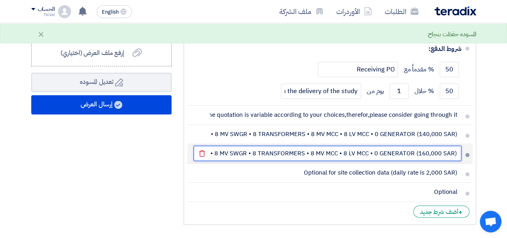
scroll to position [0, -116]
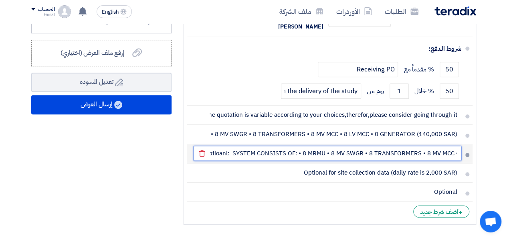
click at [228, 161] on input "Optioanl: SYSTEM CONSISTS OF: • 8 MRMU • 8 MV SWGR • 8 TRANSFORMERS • 8 MV MCC …" at bounding box center [328, 152] width 268 height 15
type input "Optional: SYSTEM CONSISTS OF: • 8 MRMU • 8 MV SWGR • 8 TRANSFORMERS • 8 MV MCC …"
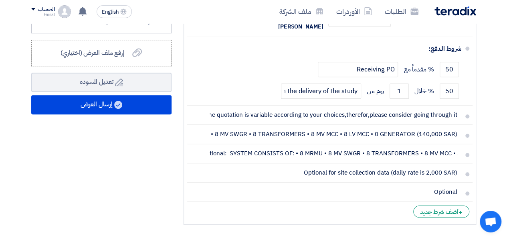
click at [145, 164] on div "ملخص [PERSON_NAME] المجموع الجزئي ريال سعودي 140,000 تكلفه التوصيل" at bounding box center [101, 61] width 152 height 333
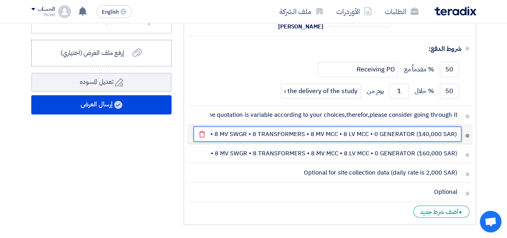
click at [368, 141] on input "ENGINEERING STUDY (OUTPUTS IN PDF AND EXCEL) SYSTEM CONSISTS OF: • 8 MRMU • 8 M…" at bounding box center [328, 133] width 268 height 15
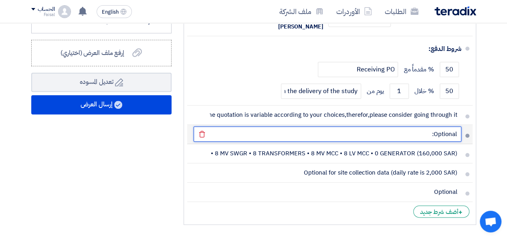
paste input "ENGINEERING STUDY (OUTPUTS IN PDF AND EXCEL) SYSTEM CONSISTS OF: • 8 MRMU • 8 M…"
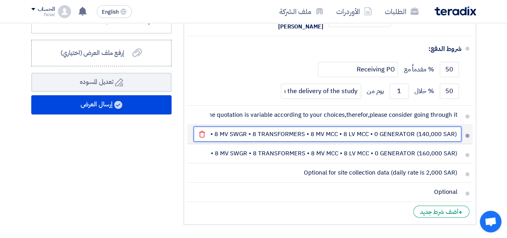
scroll to position [0, -260]
type input "Optional: ENGINEERING STUDY (OUTPUTS IN PDF AND EXCEL) SYSTEM CONSISTS OF: • 8 …"
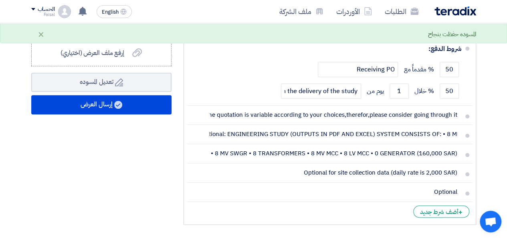
scroll to position [0, 0]
click at [159, 160] on div "ملخص [PERSON_NAME] المجموع الجزئي ريال سعودي 140,000 تكلفه التوصيل" at bounding box center [101, 61] width 152 height 333
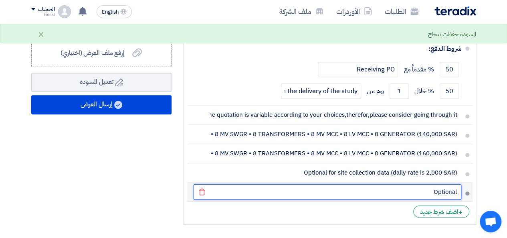
click at [458, 199] on input "Optional" at bounding box center [328, 191] width 268 height 15
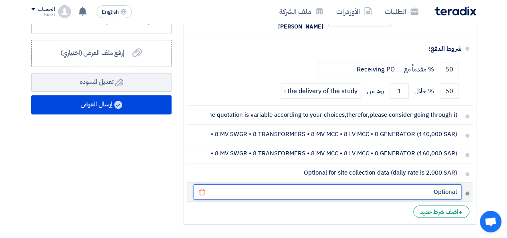
type input "Optional"
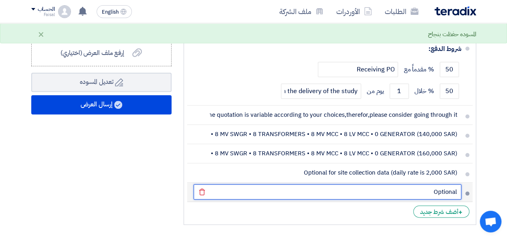
click at [444, 199] on input "Optional" at bounding box center [328, 191] width 268 height 15
type input "f"
type input "Relay testing (daily rate is 3,000 SAR)"
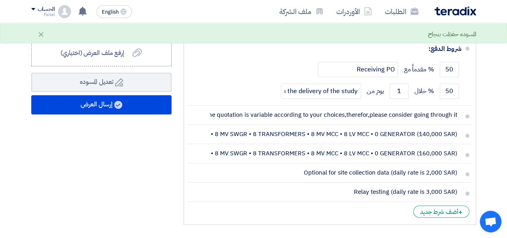
click at [166, 198] on div "ملخص [PERSON_NAME] المجموع الجزئي ريال سعودي 140,000 تكلفه التوصيل" at bounding box center [101, 61] width 152 height 333
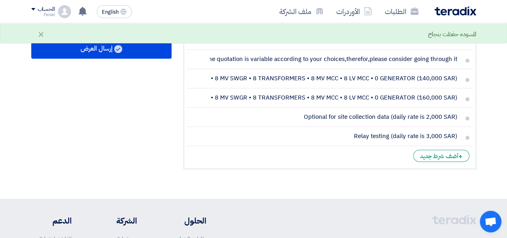
scroll to position [441, 0]
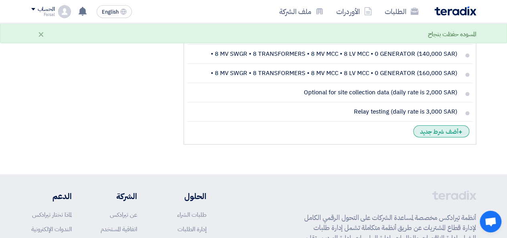
click at [447, 137] on div "+ أضف شرط جديد" at bounding box center [441, 131] width 56 height 12
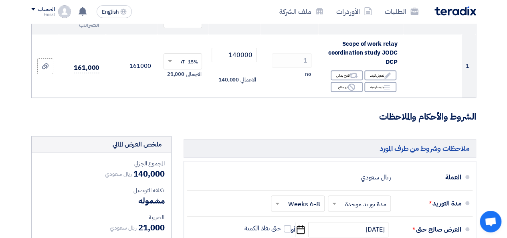
scroll to position [0, 0]
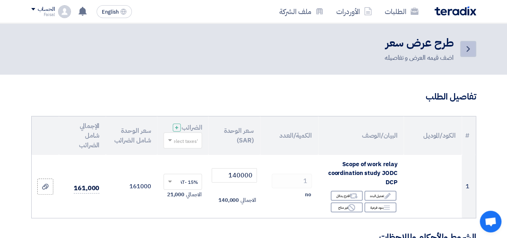
click at [468, 46] on icon "Back" at bounding box center [468, 49] width 10 height 10
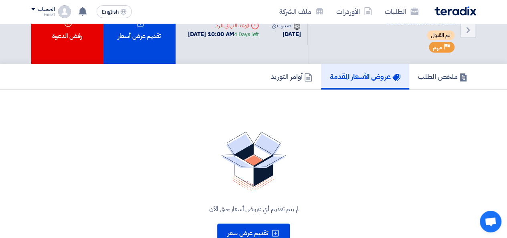
scroll to position [40, 0]
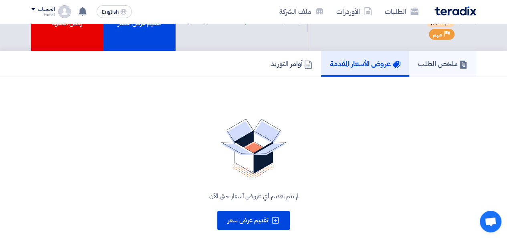
click at [444, 68] on h5 "ملخص الطلب" at bounding box center [442, 63] width 49 height 9
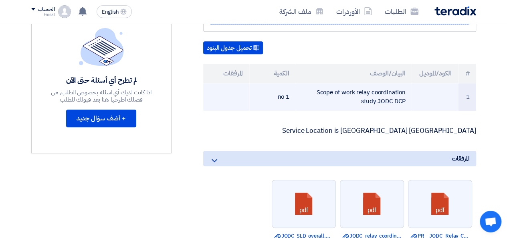
scroll to position [240, 0]
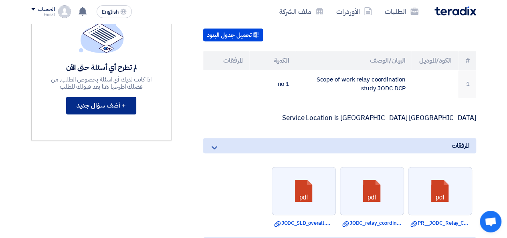
click at [127, 103] on button "+ أضف سؤال جديد" at bounding box center [101, 106] width 70 height 18
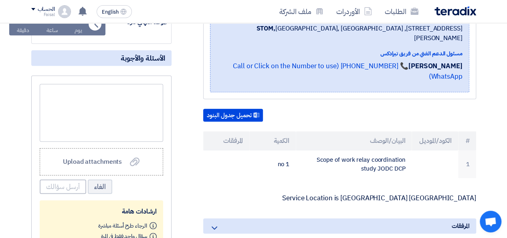
scroll to position [200, 0]
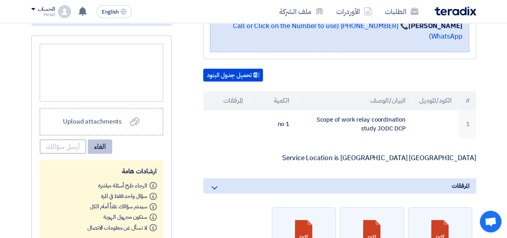
click at [102, 145] on button "الغاء" at bounding box center [100, 146] width 24 height 14
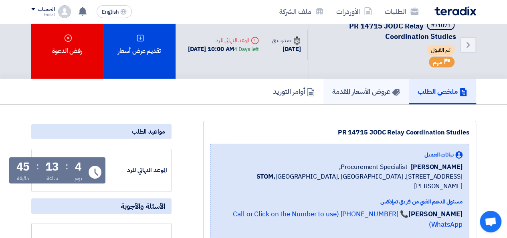
scroll to position [0, 0]
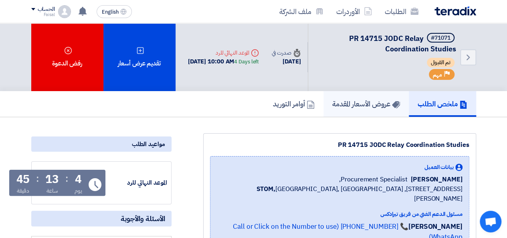
click at [360, 107] on h5 "عروض الأسعار المقدمة" at bounding box center [366, 103] width 68 height 9
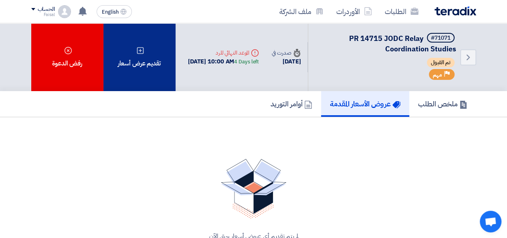
click at [147, 62] on div "تقديم عرض أسعار" at bounding box center [139, 57] width 72 height 68
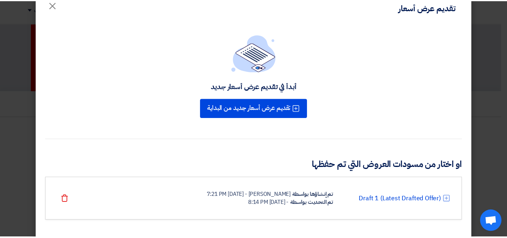
scroll to position [28, 0]
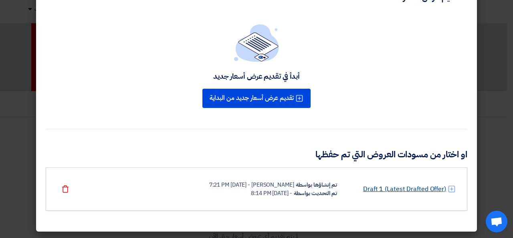
click at [375, 187] on link "Draft 1 (Latest Drafted Offer)" at bounding box center [404, 189] width 83 height 10
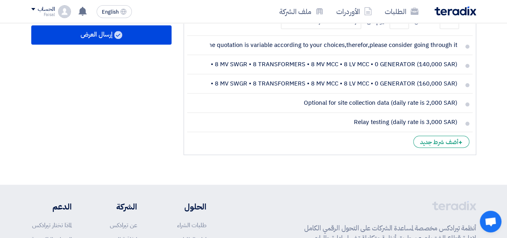
scroll to position [441, 0]
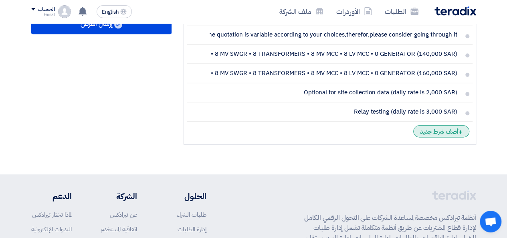
click at [428, 137] on div "+ أضف شرط جديد" at bounding box center [441, 131] width 56 height 12
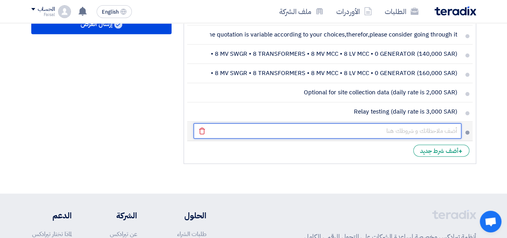
click at [393, 138] on input "text" at bounding box center [328, 130] width 268 height 15
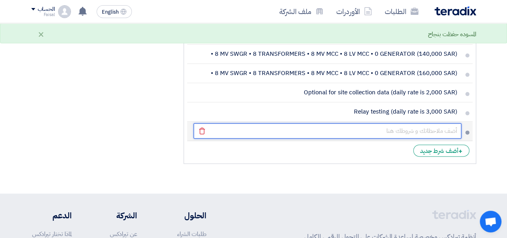
type input "A"
type input "t"
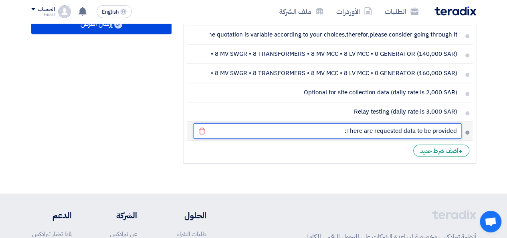
paste input "1. Complete SLD with details. 2. Total Connected/Demand loads for each transfor…"
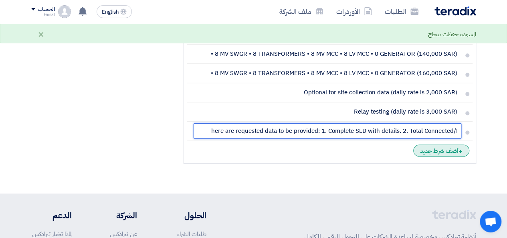
type input "There are requested data to be provided: 1. Complete SLD with details. 2. Total…"
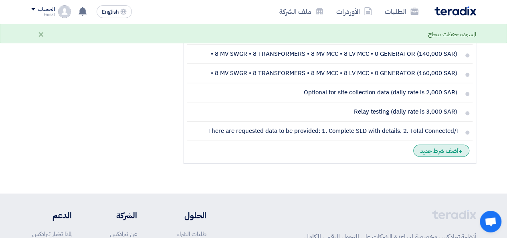
scroll to position [0, 0]
click at [439, 156] on div "+ أضف شرط جديد" at bounding box center [441, 150] width 56 height 12
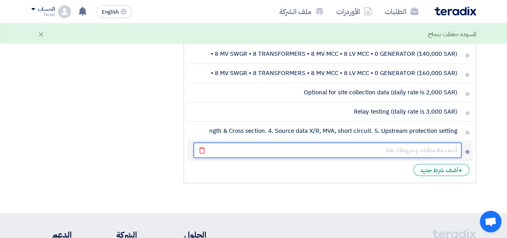
click at [405, 157] on input "text" at bounding box center [328, 149] width 268 height 15
paste input "1. Load Flow Analysis 2. Short Circuit Analysis 3. Setting Sheet Report for rel…"
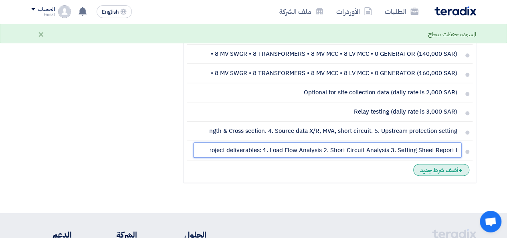
type input "Project deliverables: 1. Load Flow Analysis 2. Short Circuit Analysis 3. Settin…"
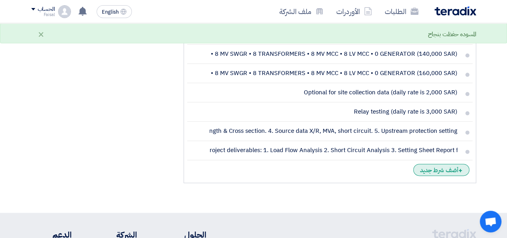
scroll to position [0, 0]
click at [440, 175] on div "+ أضف شرط جديد" at bounding box center [441, 169] width 56 height 12
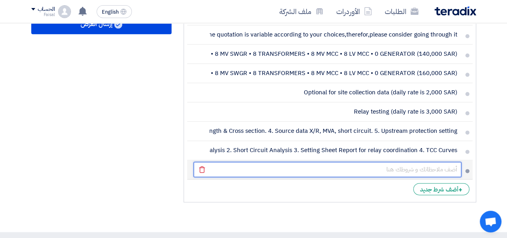
click at [369, 177] on input "text" at bounding box center [328, 168] width 268 height 15
paste input "COMMENTS AND DEVIATION"
paste input "1. Scope of work limited to the previously mentioned scope. Any added scope to …"
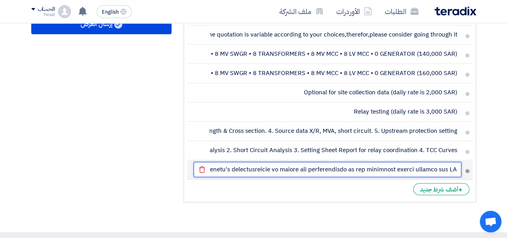
scroll to position [0, -6723]
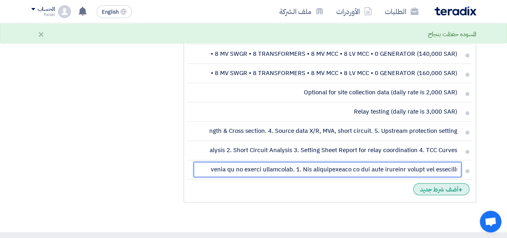
type input "COMMENTS AND DEVIATION: 1. Scope of work limited to the previously mentioned sc…"
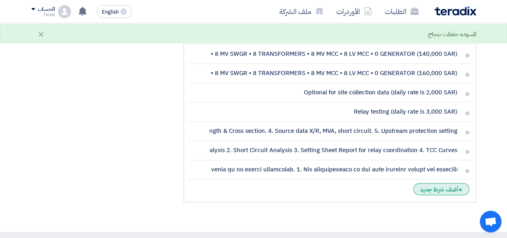
scroll to position [0, 0]
click at [437, 195] on div "+ أضف شرط جديد" at bounding box center [441, 189] width 56 height 12
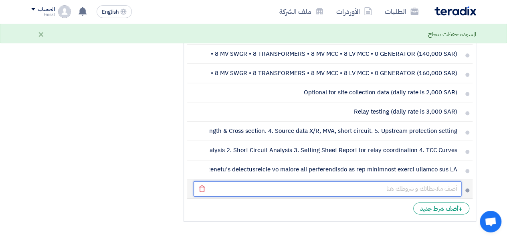
click at [330, 196] on input "text" at bounding box center [328, 188] width 268 height 15
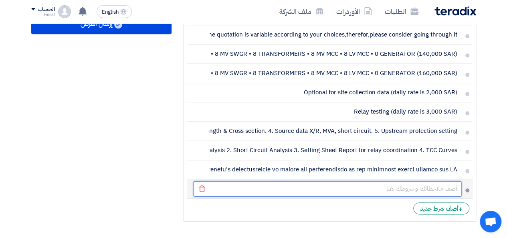
click at [255, 196] on input "text" at bounding box center [328, 188] width 268 height 15
paste input "EXCLUSIONS"
paste input "1. The documentation required for preparing site ID cards for employees and veh…"
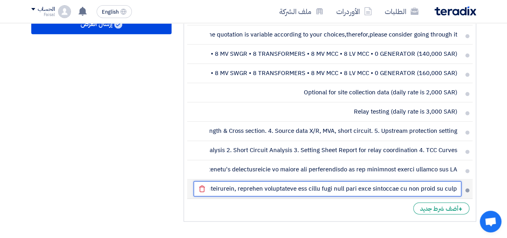
scroll to position [0, -5526]
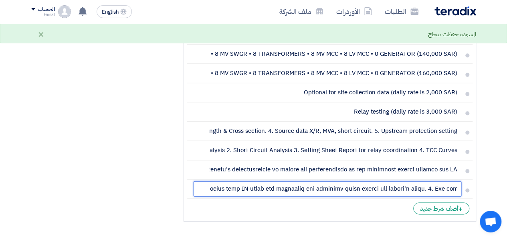
type input "EXCLUSIONS: 1. The documentation required for preparing site ID cards for emplo…"
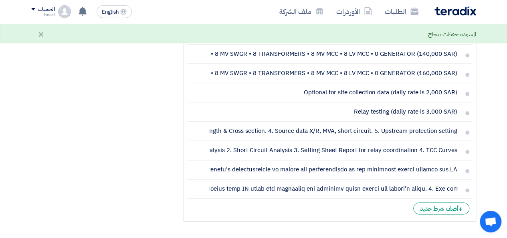
scroll to position [0, 0]
click at [156, 153] on div "ملخص [PERSON_NAME] المجموع الجزئي ريال سعودي 140,000 تكلفه التوصيل" at bounding box center [101, 19] width 152 height 409
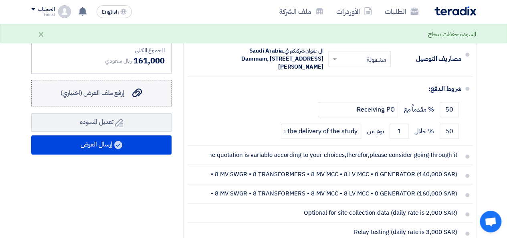
scroll to position [240, 0]
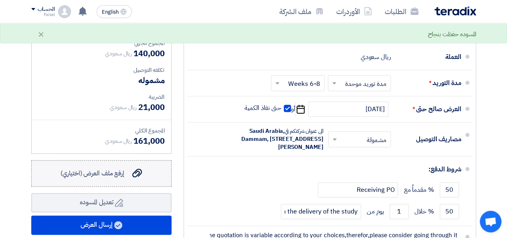
click at [117, 177] on span "إرفع ملف العرض (اختياري)" at bounding box center [93, 173] width 64 height 10
click at [0, 0] on input "إرفع ملف العرض (اختياري) إرفع ملف العرض (اختياري)" at bounding box center [0, 0] width 0 height 0
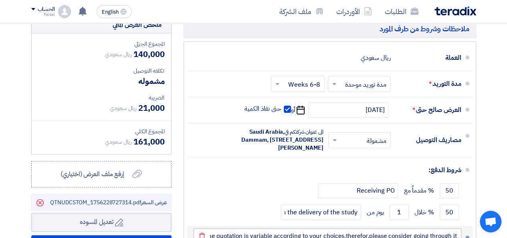
scroll to position [321, 0]
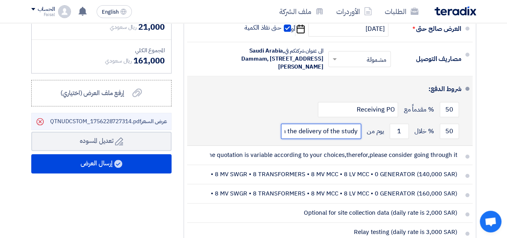
click at [314, 139] on input "upon the delivery of the study" at bounding box center [321, 130] width 80 height 15
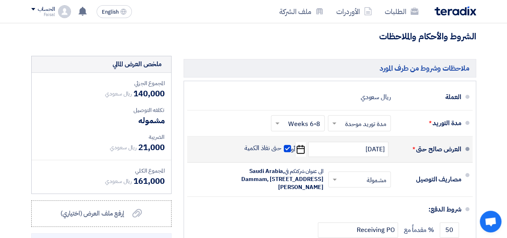
scroll to position [0, 0]
click at [289, 152] on span at bounding box center [287, 148] width 7 height 7
click at [281, 153] on input "حتى نفاذ الكمية" at bounding box center [262, 151] width 38 height 15
checkbox input "false"
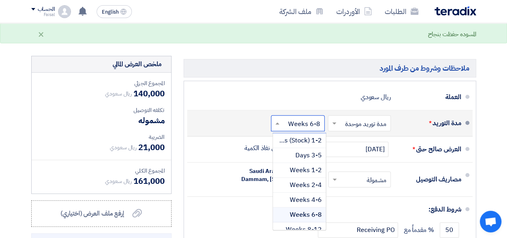
click at [286, 129] on input "text" at bounding box center [296, 124] width 50 height 12
click at [300, 204] on span "4-6 Weeks" at bounding box center [306, 200] width 32 height 10
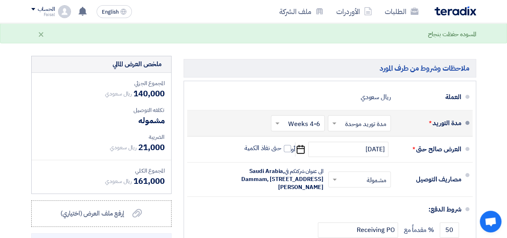
click at [237, 43] on h3 "الشروط والأحكام والملاحظات" at bounding box center [253, 36] width 445 height 12
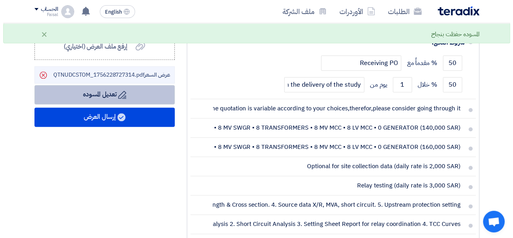
scroll to position [361, 0]
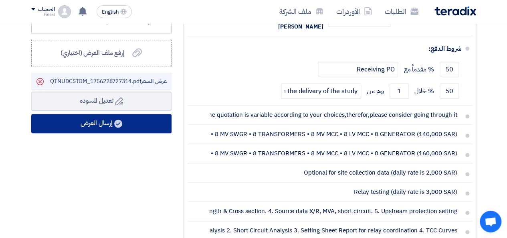
click at [112, 130] on button "إرسال العرض" at bounding box center [101, 123] width 140 height 19
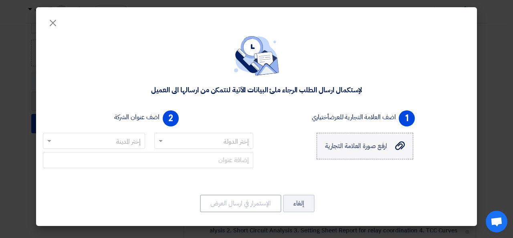
click at [378, 149] on span "ارفع صورة العلامة التجارية" at bounding box center [356, 146] width 63 height 10
click at [0, 0] on input "ارفع صورة العلامة التجارية ارفع صورة العلامة التجارية" at bounding box center [0, 0] width 0 height 0
click at [220, 137] on input "text" at bounding box center [208, 141] width 83 height 13
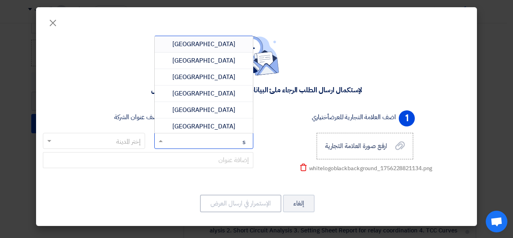
type input "sa"
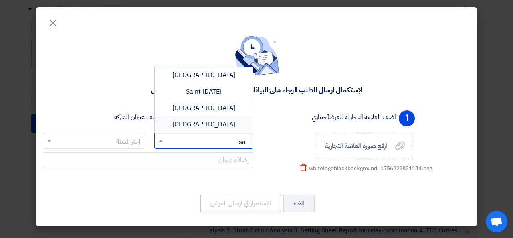
click at [213, 121] on span "[GEOGRAPHIC_DATA]" at bounding box center [203, 124] width 63 height 10
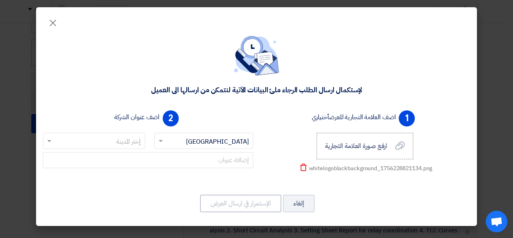
click at [102, 145] on input "text" at bounding box center [98, 141] width 86 height 13
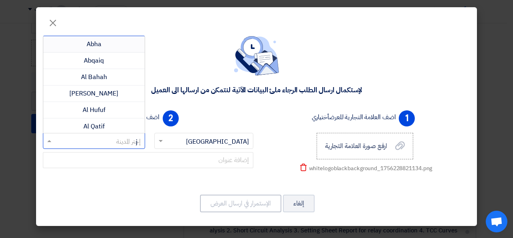
type input "je"
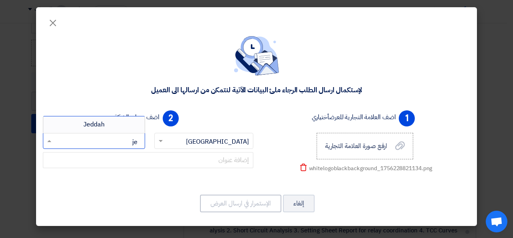
click at [107, 123] on div "Jeddah" at bounding box center [93, 124] width 101 height 16
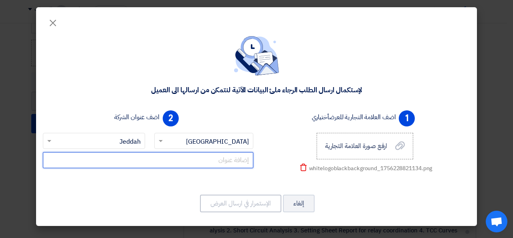
click at [242, 160] on input "text" at bounding box center [148, 160] width 210 height 16
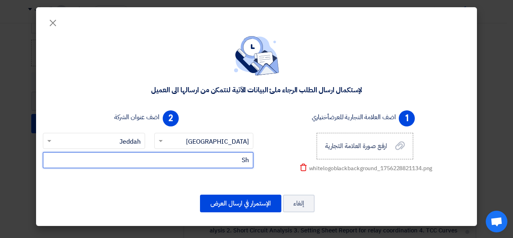
type input "S"
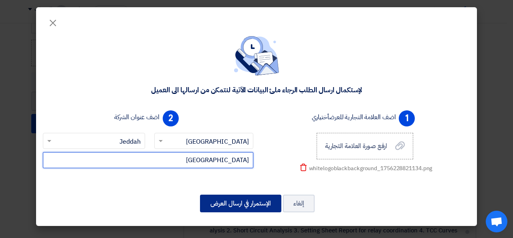
type input "[GEOGRAPHIC_DATA]"
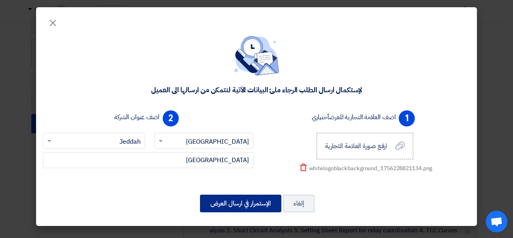
click at [222, 200] on button "الإستمرار في ارسال العرض" at bounding box center [240, 203] width 81 height 18
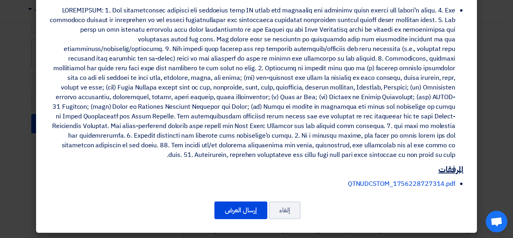
scroll to position [631, 0]
click at [240, 205] on button "إرسال العرض" at bounding box center [240, 210] width 53 height 18
